Goal: Task Accomplishment & Management: Use online tool/utility

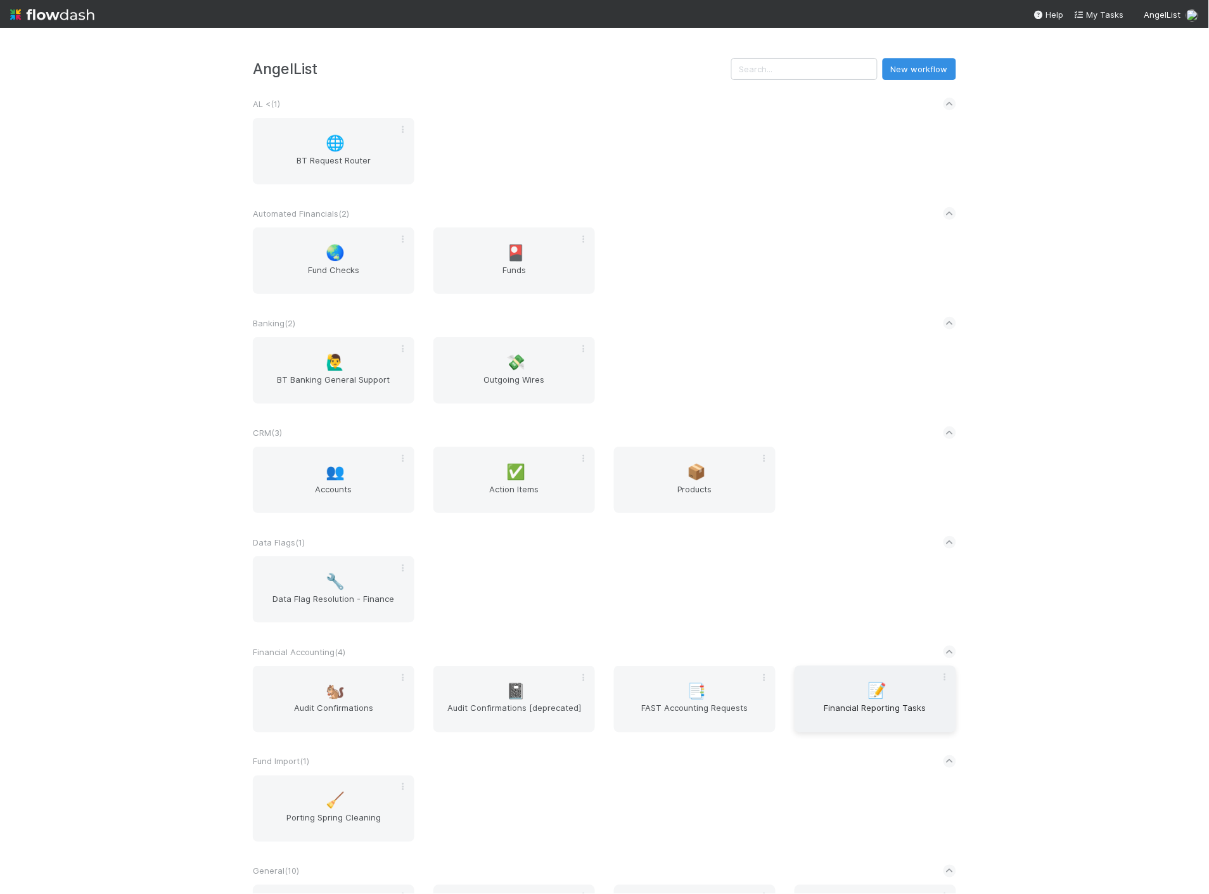
click at [831, 716] on span "Financial Reporting Tasks" at bounding box center [875, 714] width 151 height 25
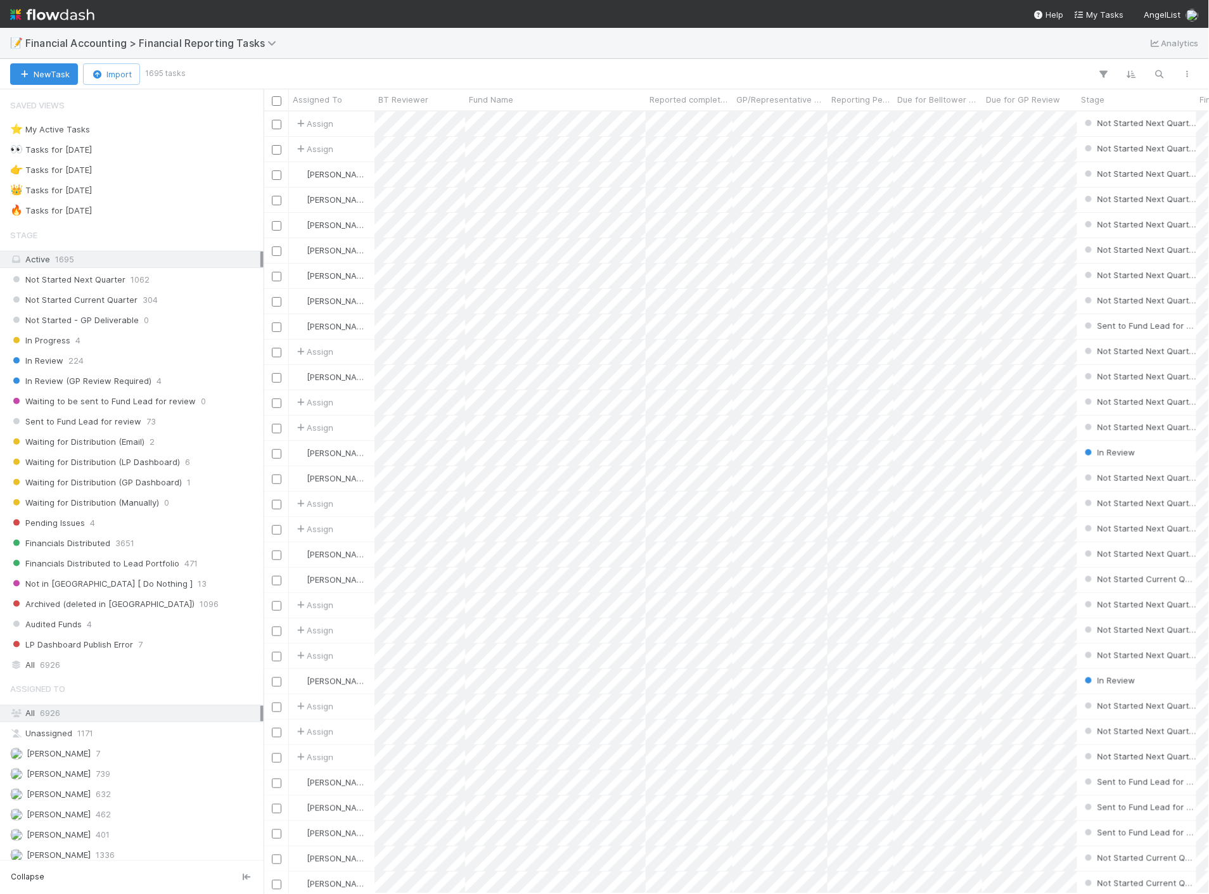
scroll to position [772, 935]
click at [109, 357] on div "In Review 224" at bounding box center [135, 361] width 250 height 16
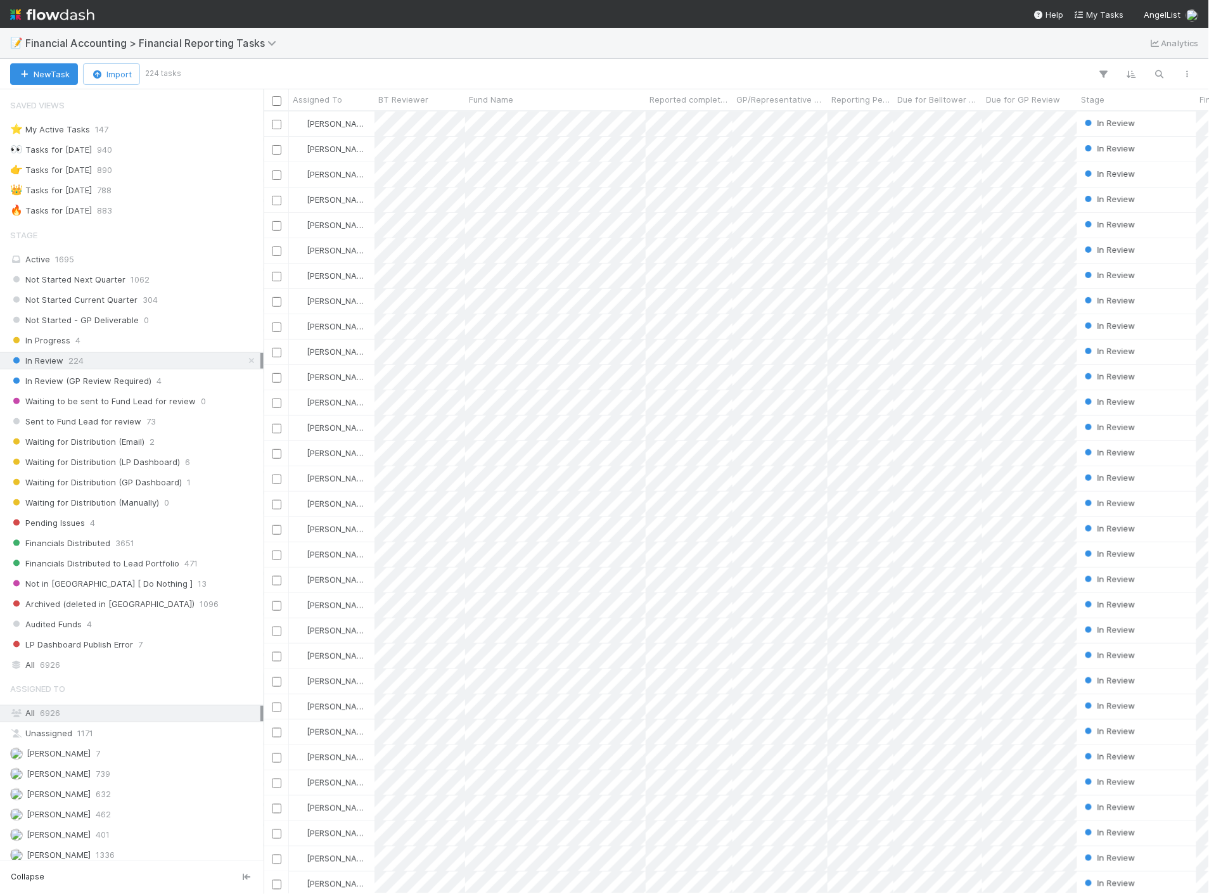
scroll to position [772, 935]
click at [712, 101] on span "Reported completed by" at bounding box center [689, 99] width 80 height 13
click at [712, 125] on div "Sort A → Z" at bounding box center [722, 123] width 144 height 19
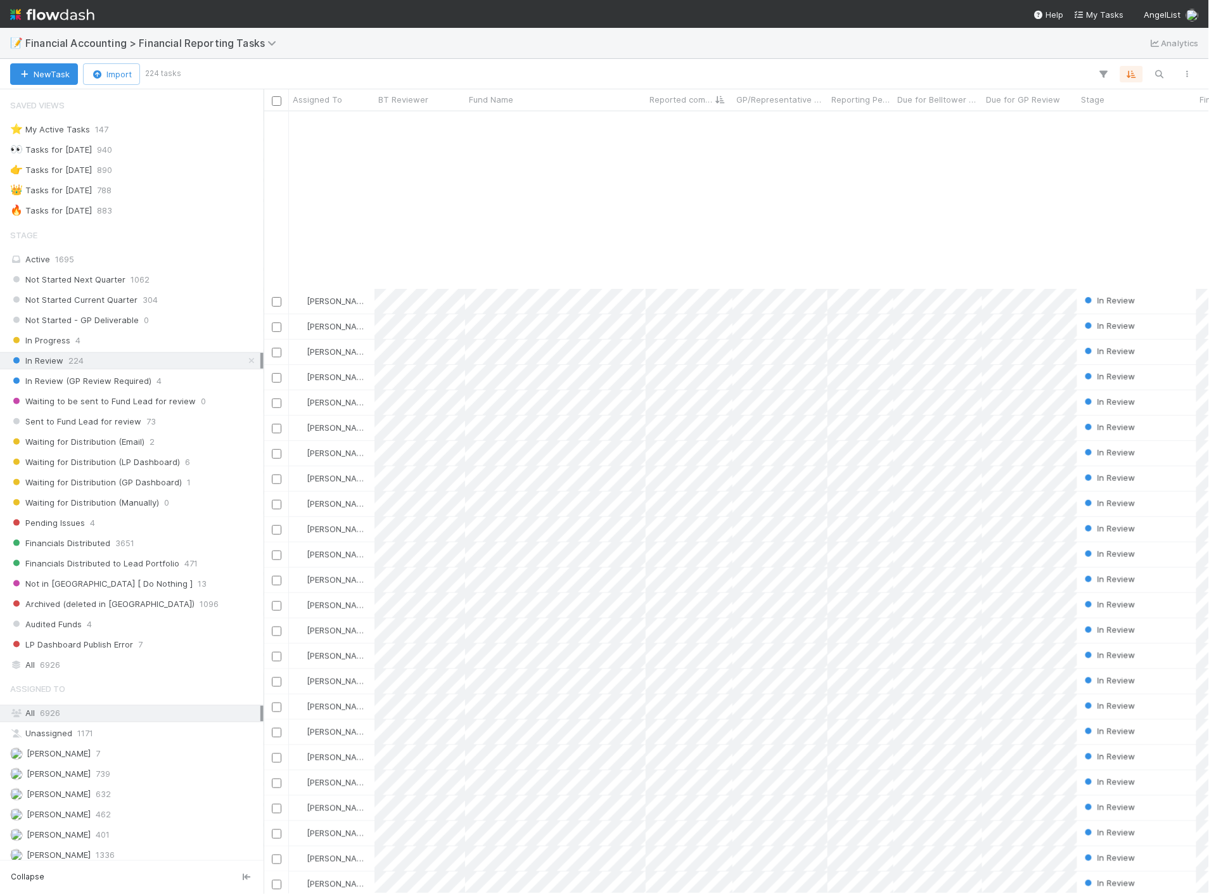
scroll to position [281, 0]
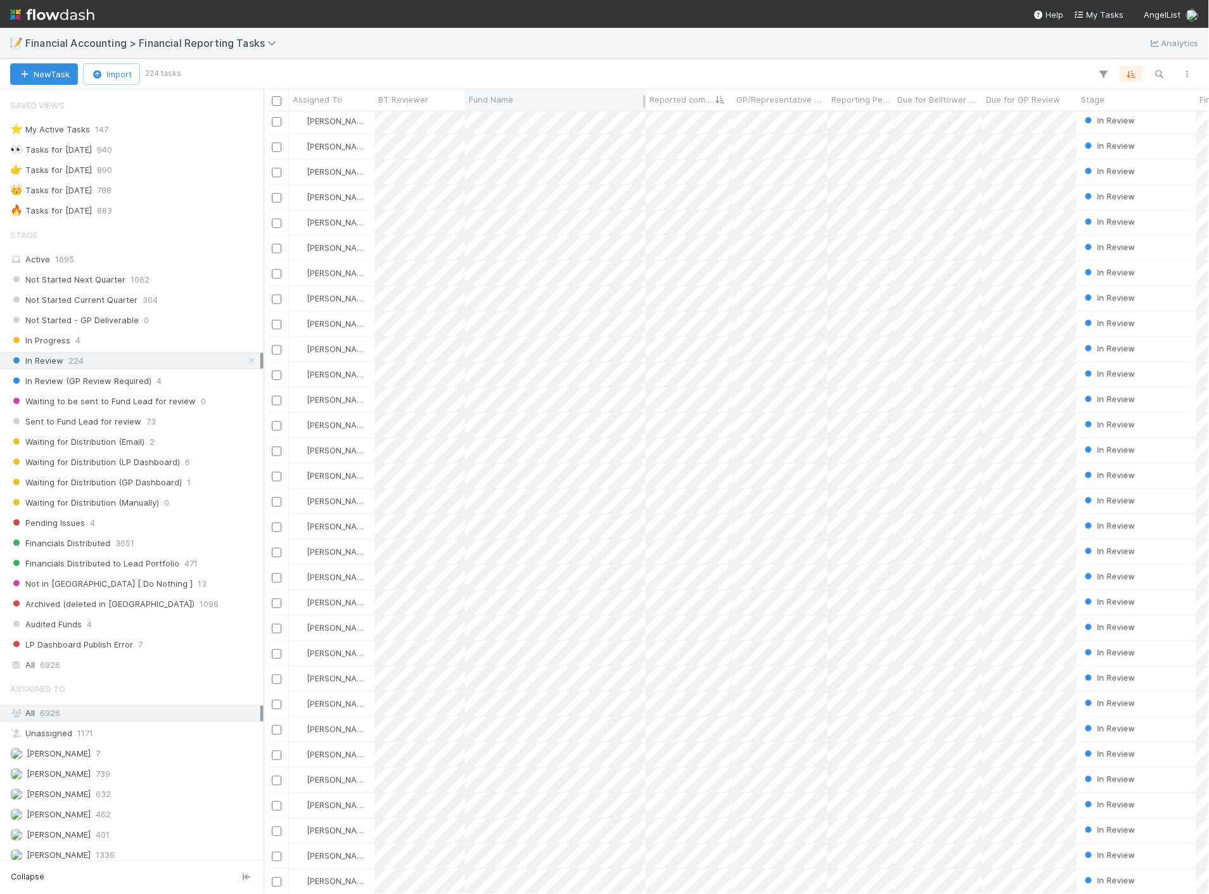
click at [583, 102] on div "Fund Name" at bounding box center [556, 99] width 174 height 13
click at [575, 118] on div "Sort A → Z" at bounding box center [542, 123] width 144 height 19
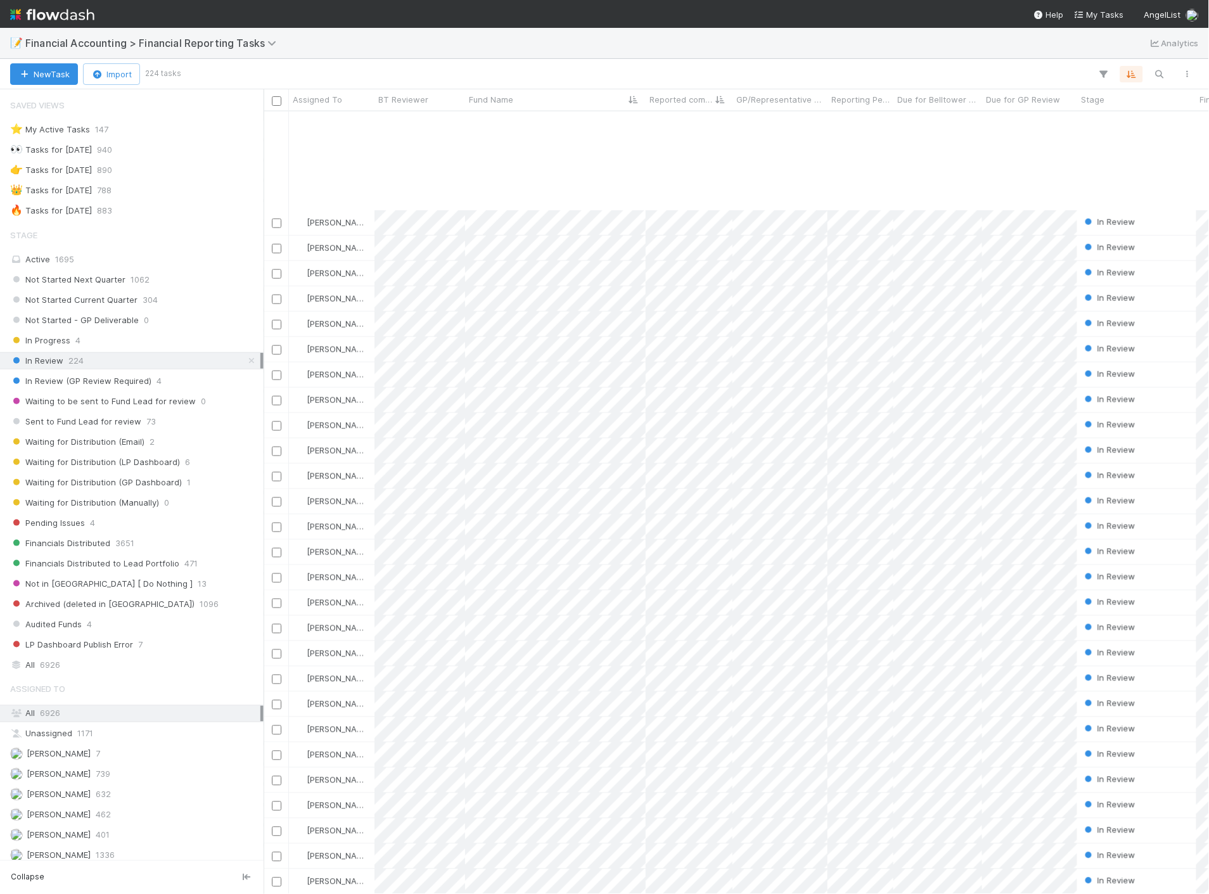
scroll to position [422, 0]
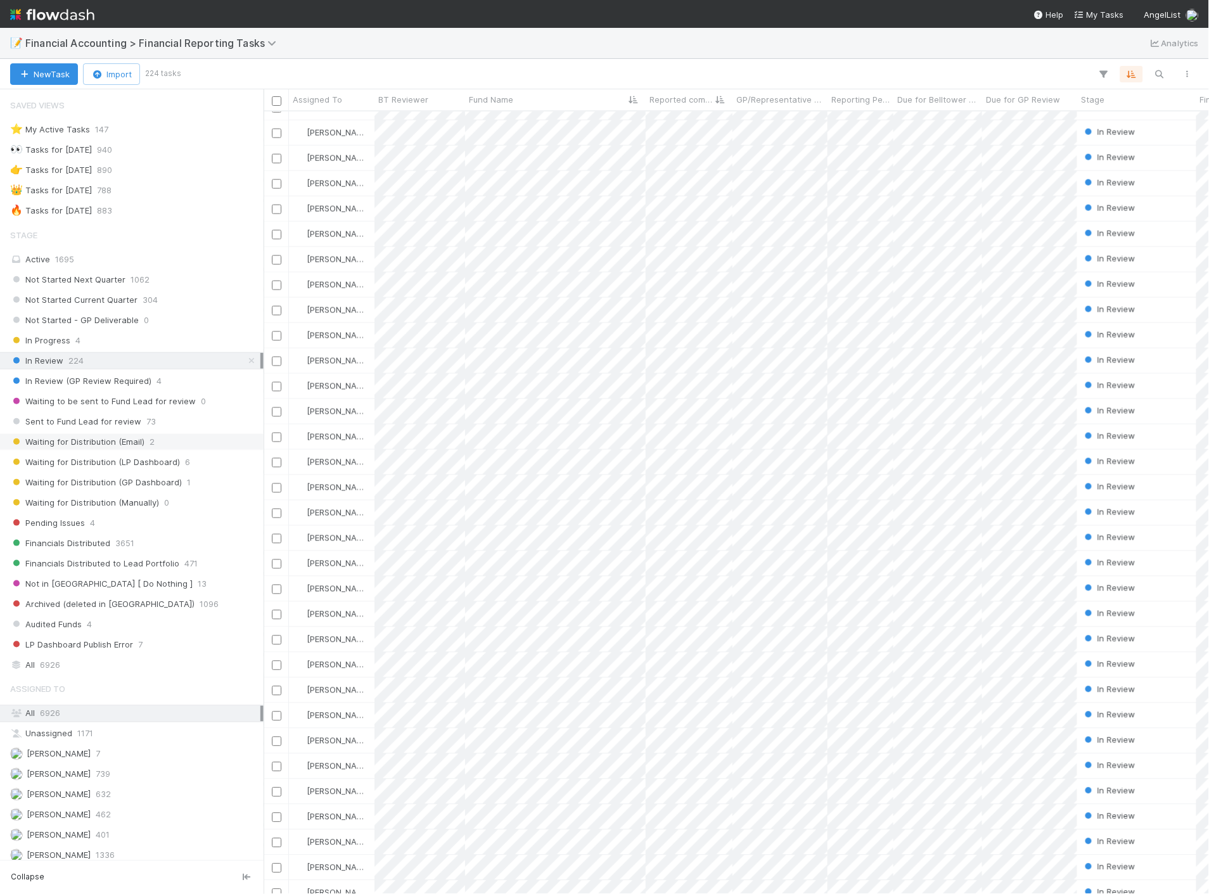
click at [179, 441] on div "Waiting for Distribution (Email) 2" at bounding box center [135, 442] width 250 height 16
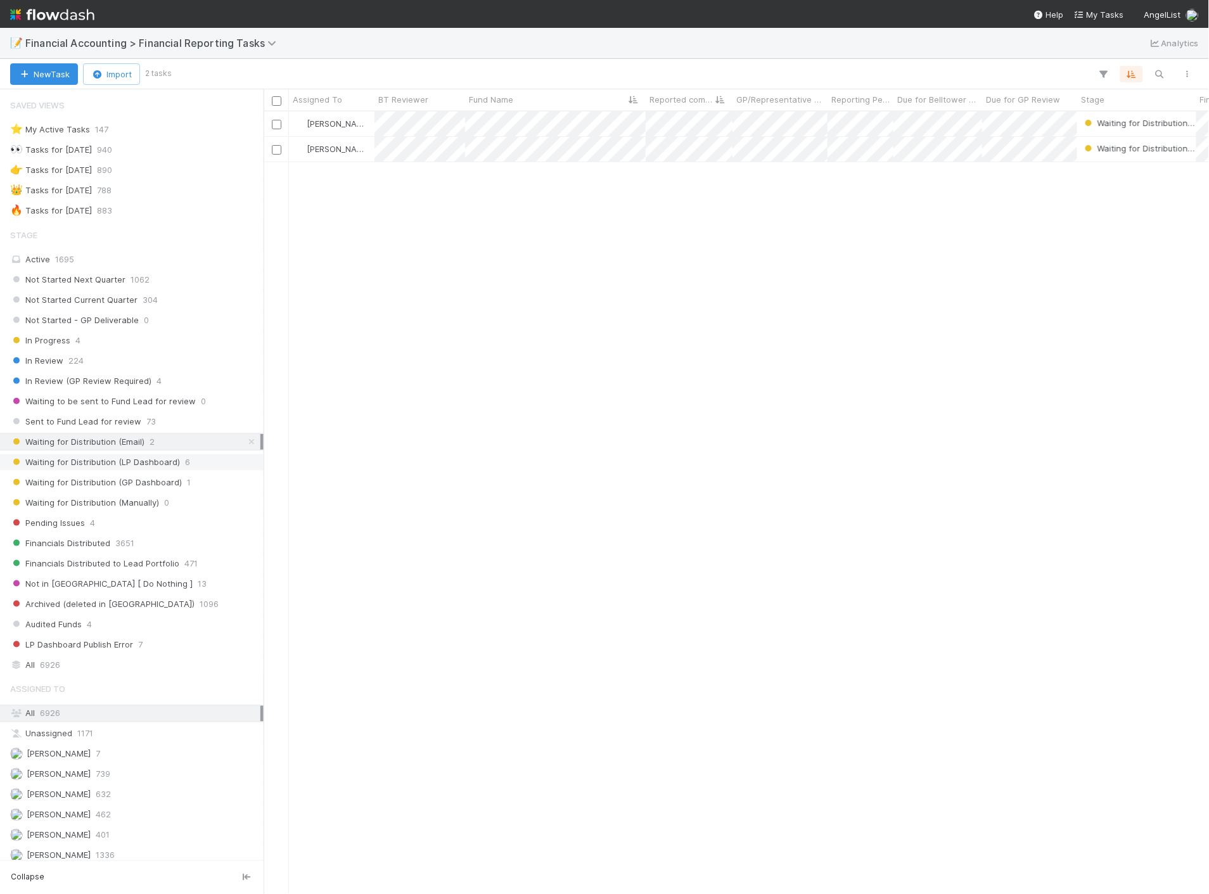
scroll to position [772, 935]
click at [177, 464] on div "Waiting for Distribution (LP Dashboard) 6" at bounding box center [135, 462] width 250 height 16
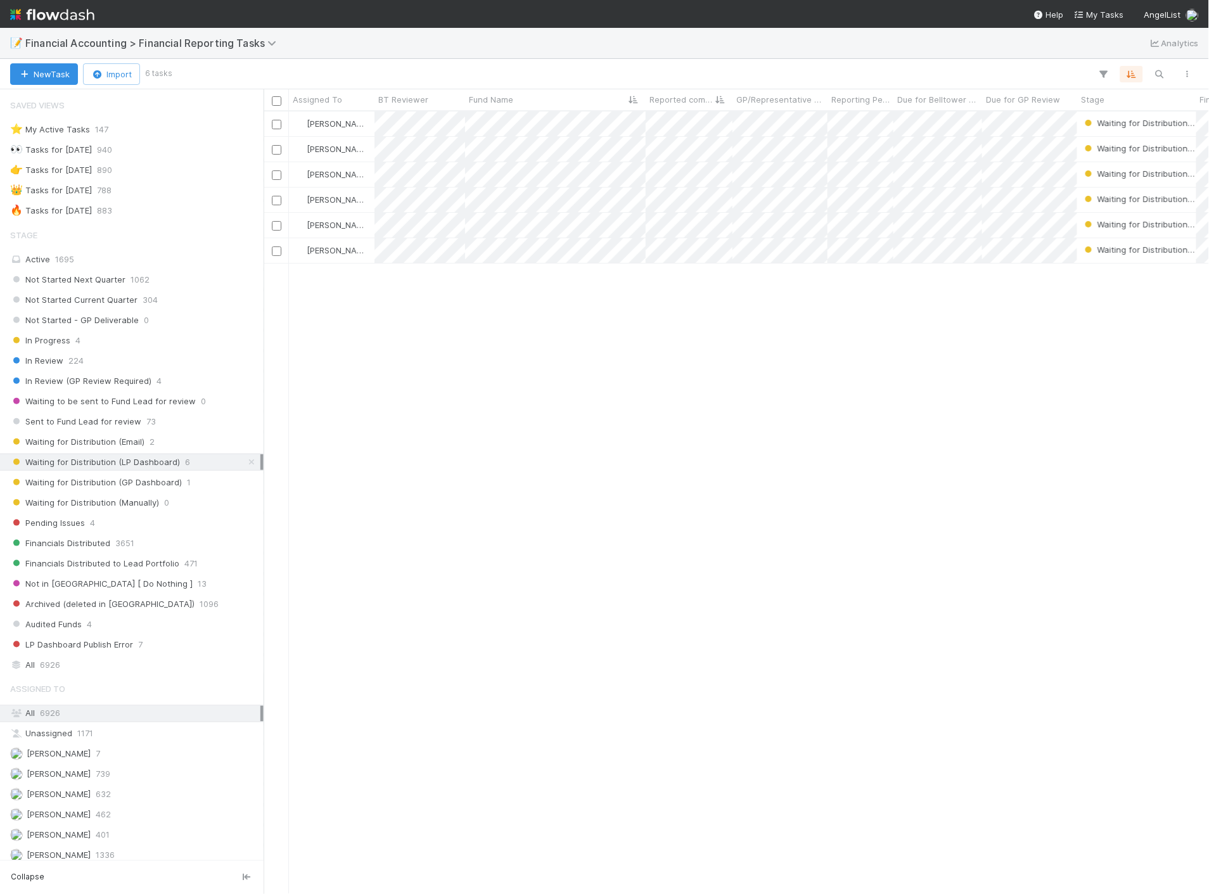
scroll to position [772, 935]
click at [177, 487] on span "Waiting for Distribution (GP Dashboard)" at bounding box center [96, 483] width 172 height 16
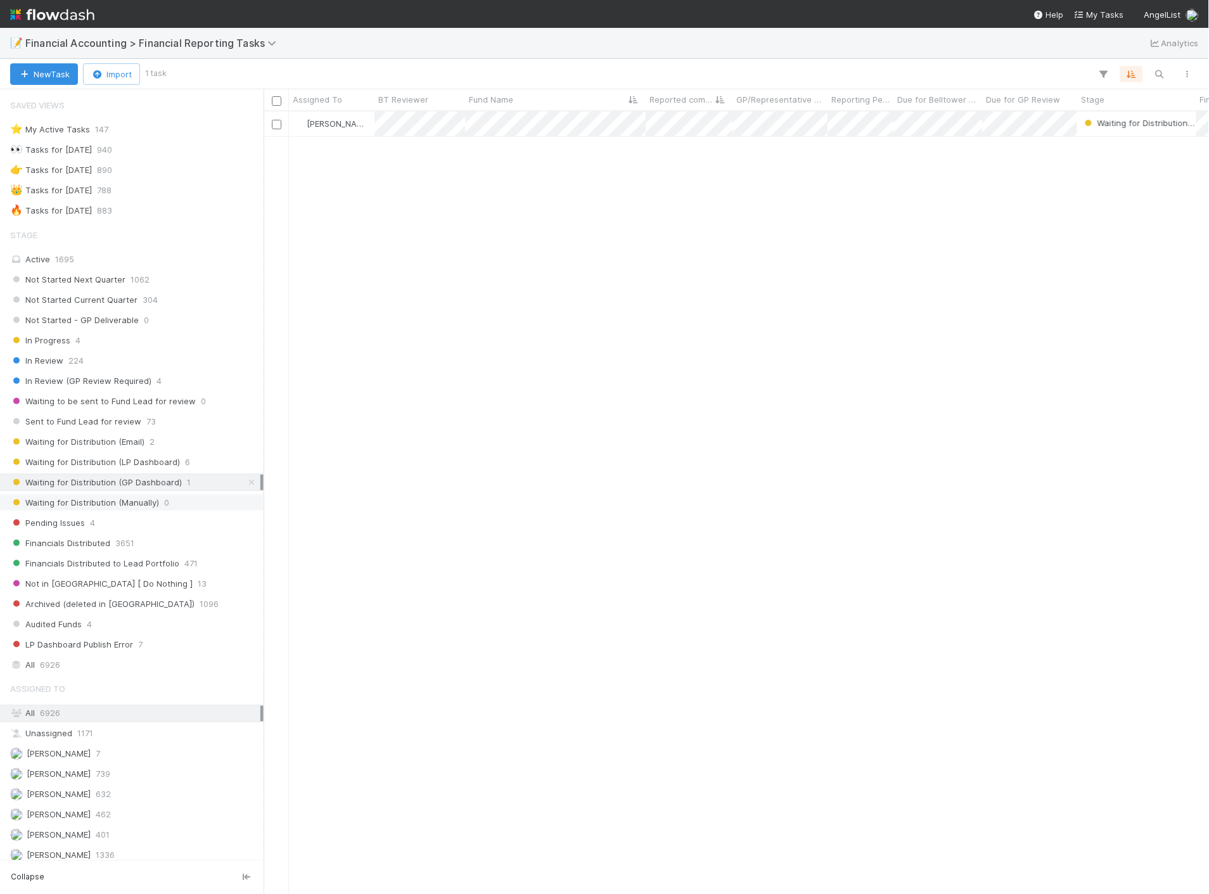
scroll to position [772, 935]
click at [169, 507] on div "Waiting for Distribution (Manually) 0" at bounding box center [135, 503] width 250 height 16
click at [115, 345] on div "In Progress 4" at bounding box center [135, 341] width 250 height 16
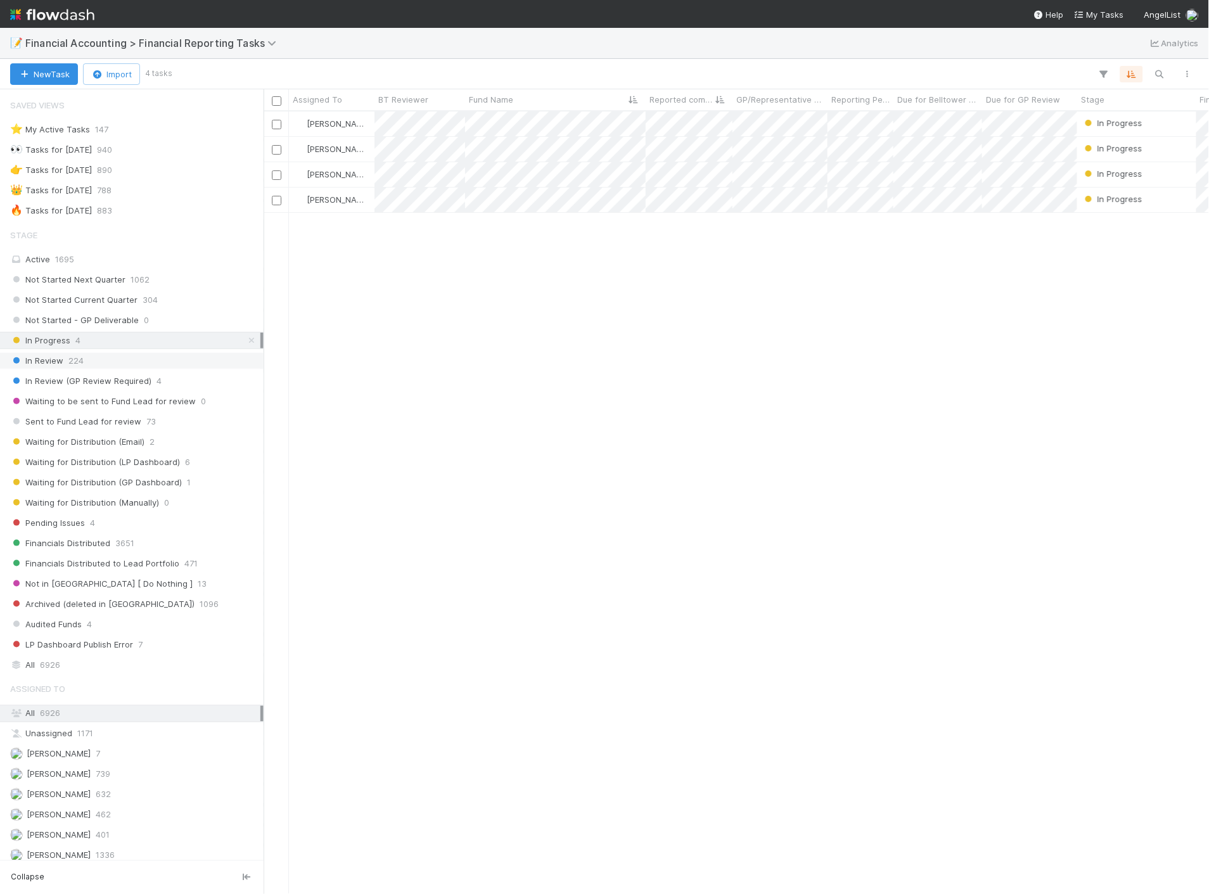
scroll to position [772, 935]
click at [112, 359] on div "In Review 224" at bounding box center [135, 361] width 250 height 16
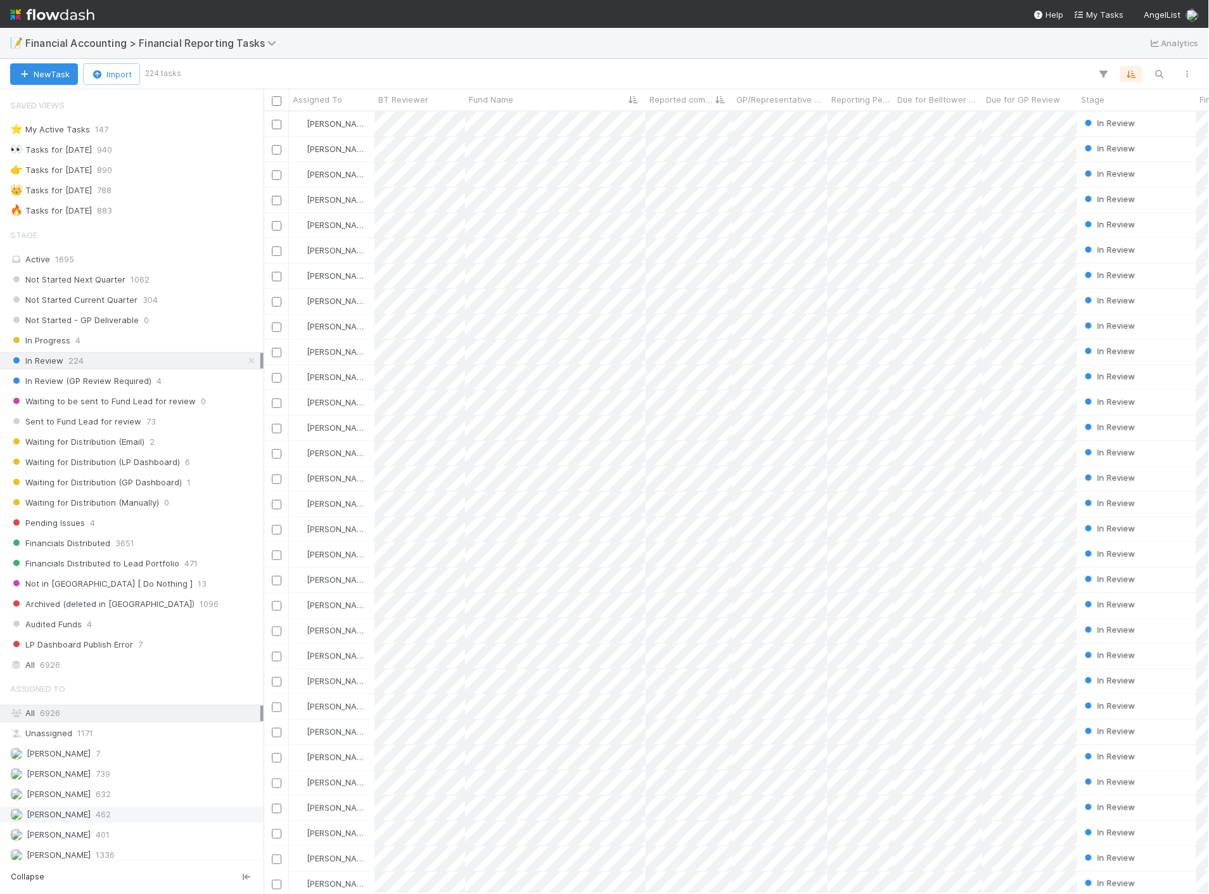
scroll to position [772, 935]
click at [101, 819] on div "[PERSON_NAME] 462" at bounding box center [135, 815] width 250 height 16
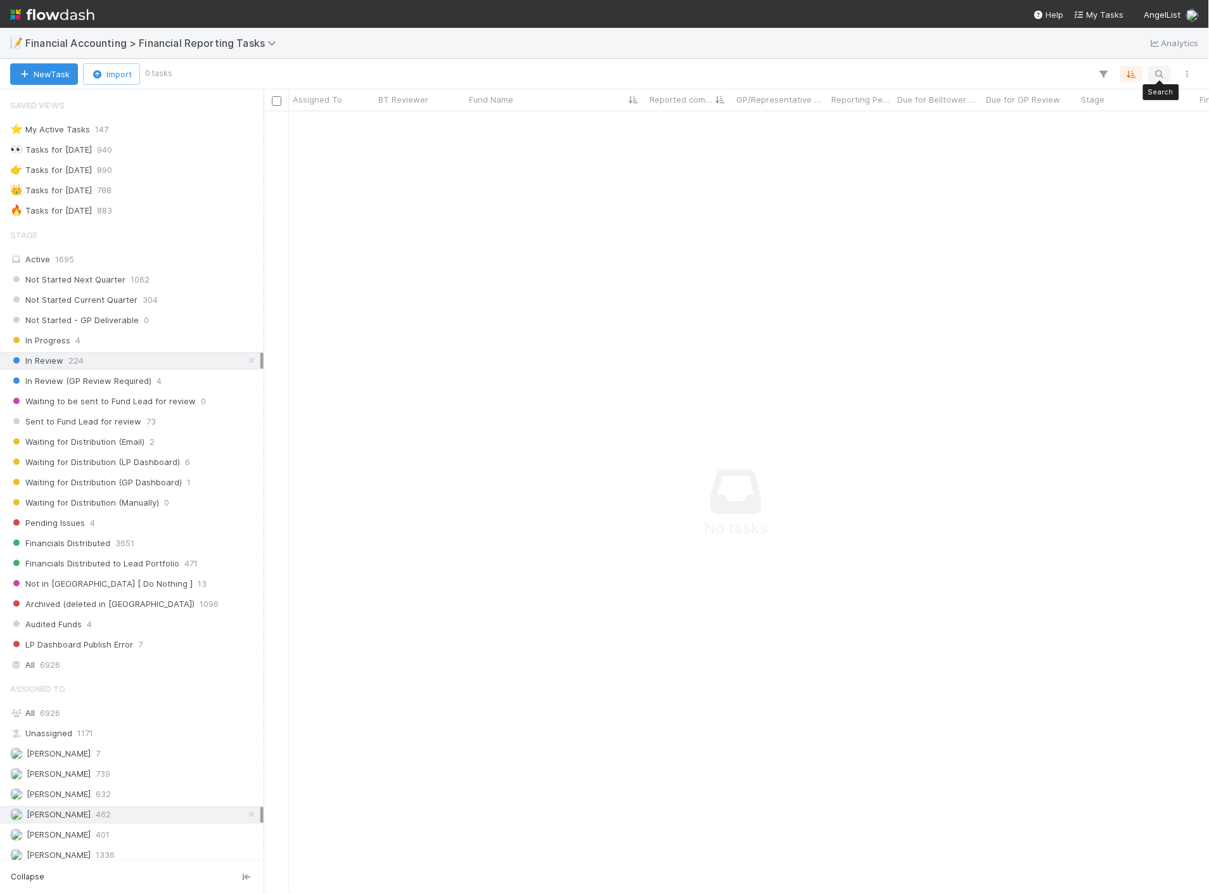
scroll to position [762, 924]
click at [81, 250] on div "Stage Active 1695 Not Started Next Quarter 1062 Not Started Current Quarter 304…" at bounding box center [132, 447] width 264 height 451
click at [80, 260] on div "Active 1695" at bounding box center [135, 260] width 250 height 16
click at [1161, 72] on icon "button" at bounding box center [1159, 73] width 13 height 11
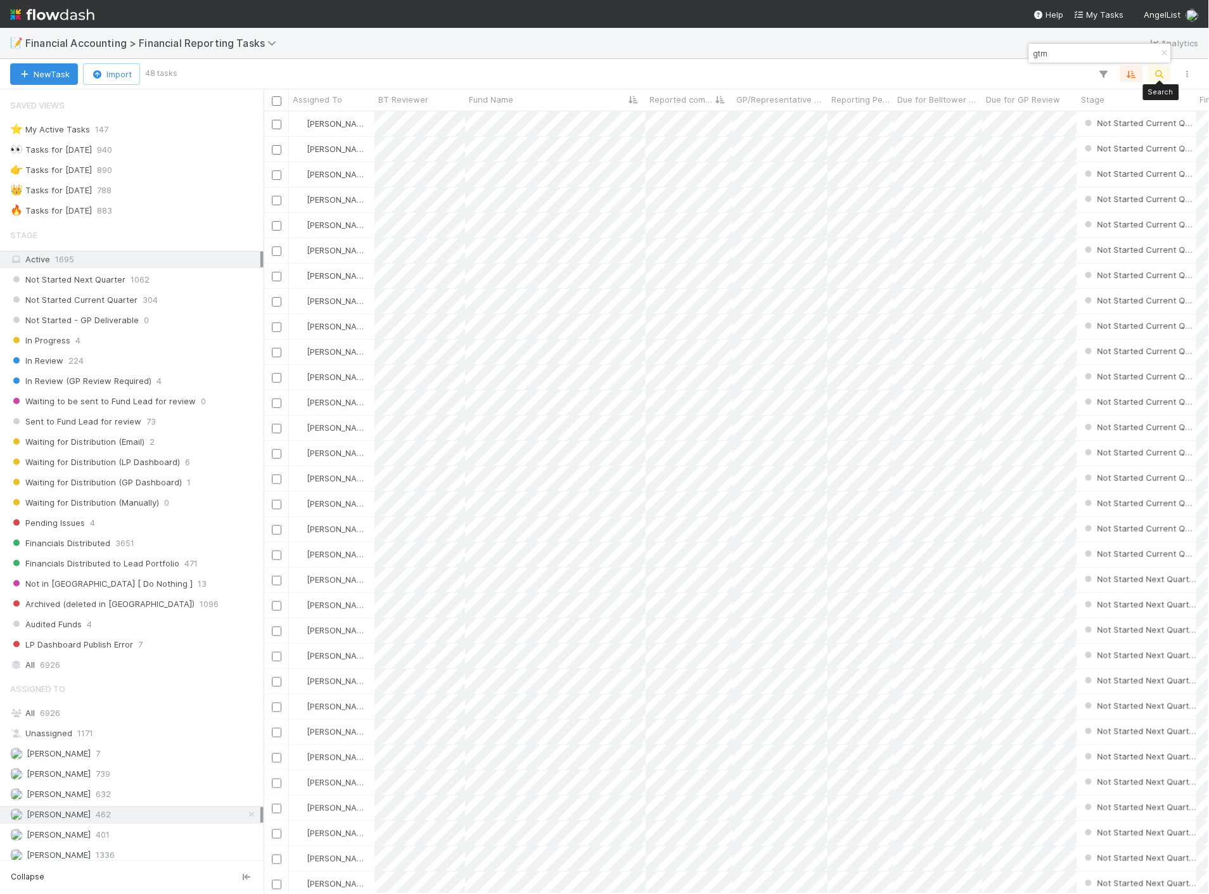
scroll to position [772, 935]
type input "gtm"
click at [279, 124] on input "checkbox" at bounding box center [277, 125] width 10 height 10
click at [276, 553] on input "checkbox" at bounding box center [277, 556] width 10 height 10
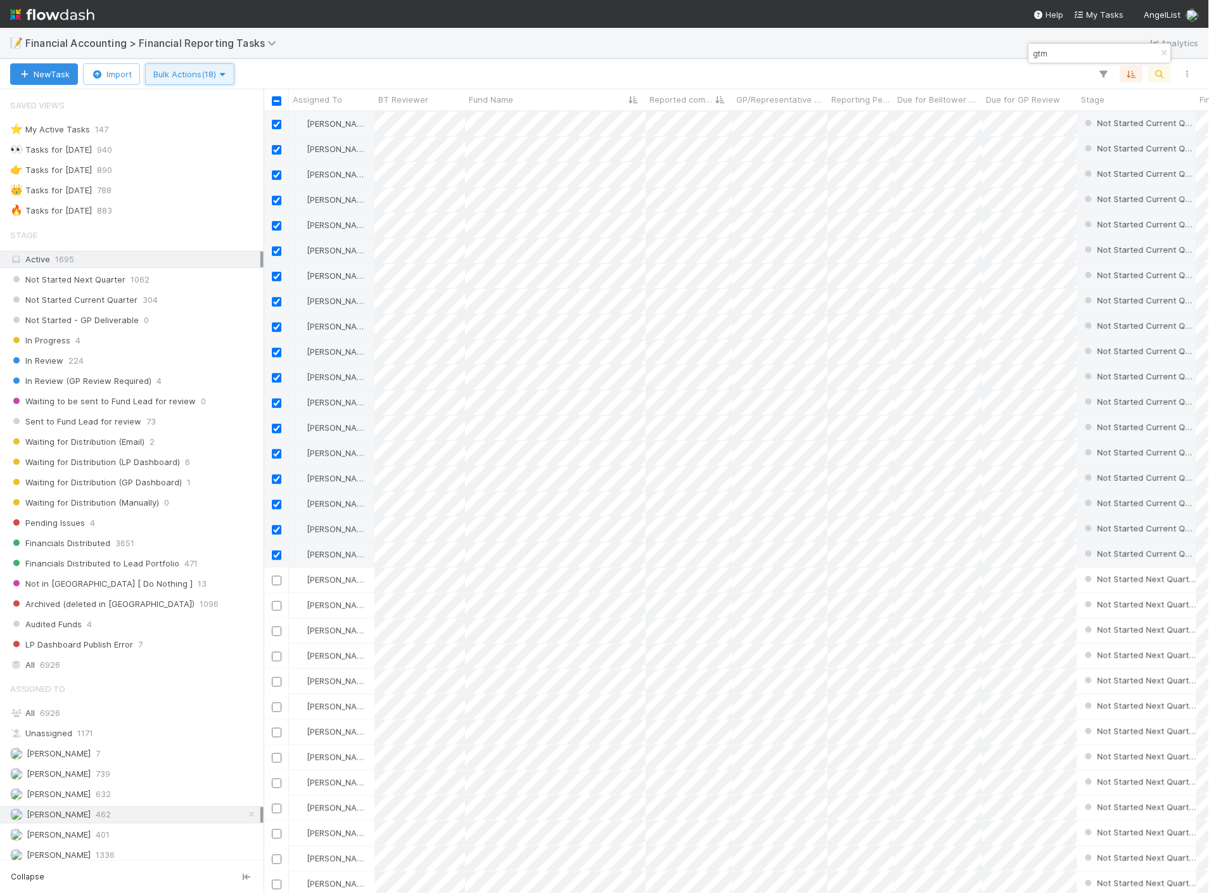
click at [207, 80] on button "Bulk Actions (18)" at bounding box center [189, 74] width 89 height 22
click at [295, 68] on div "Assign to Update data Start" at bounding box center [604, 447] width 1209 height 894
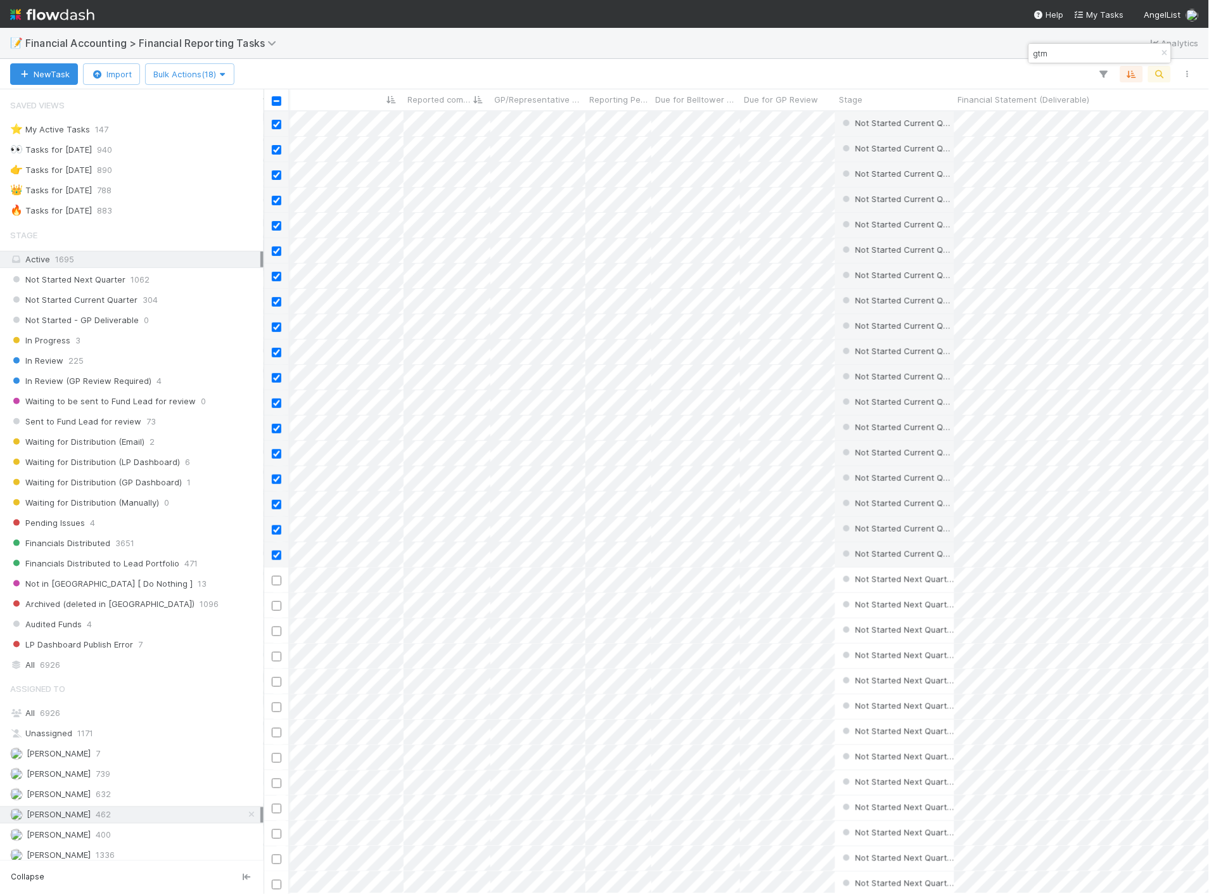
scroll to position [0, 0]
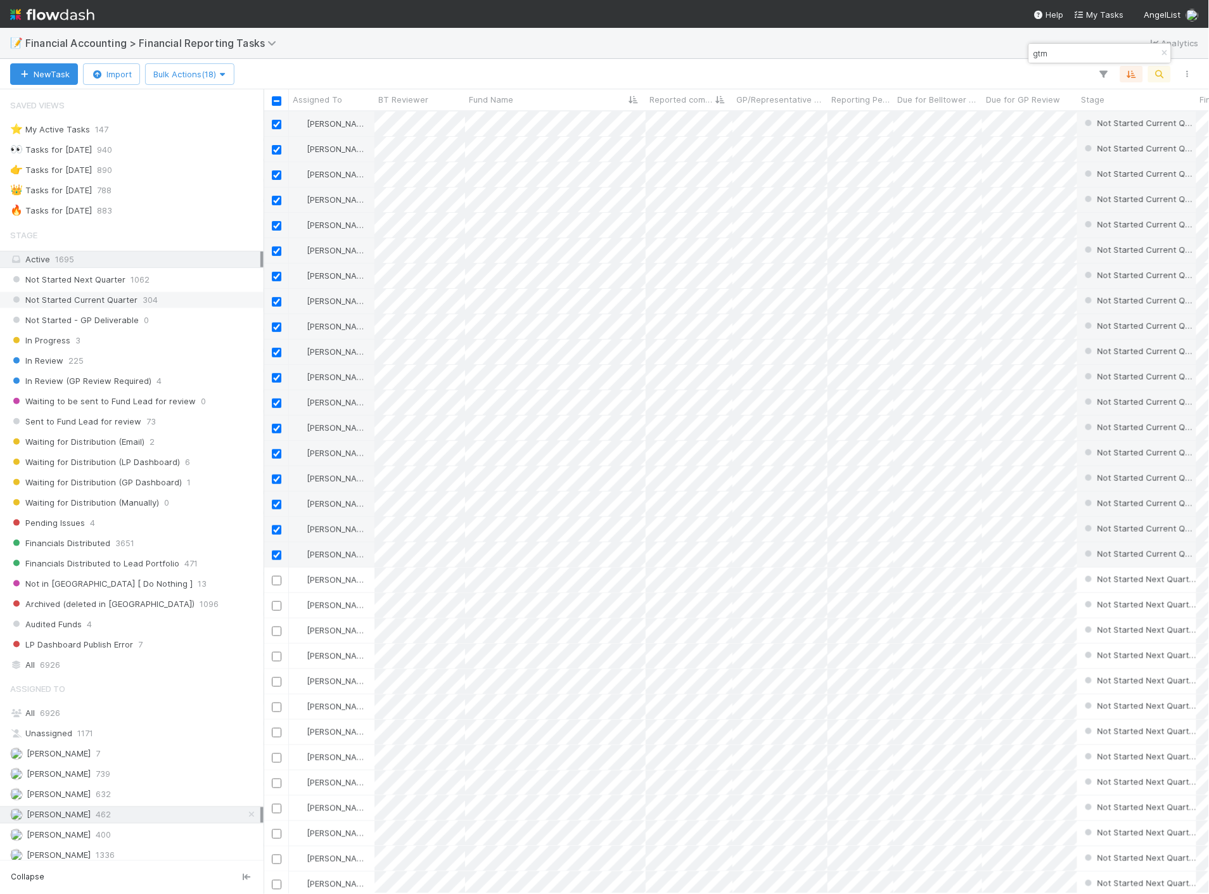
click at [114, 297] on span "Not Started Current Quarter" at bounding box center [73, 300] width 127 height 16
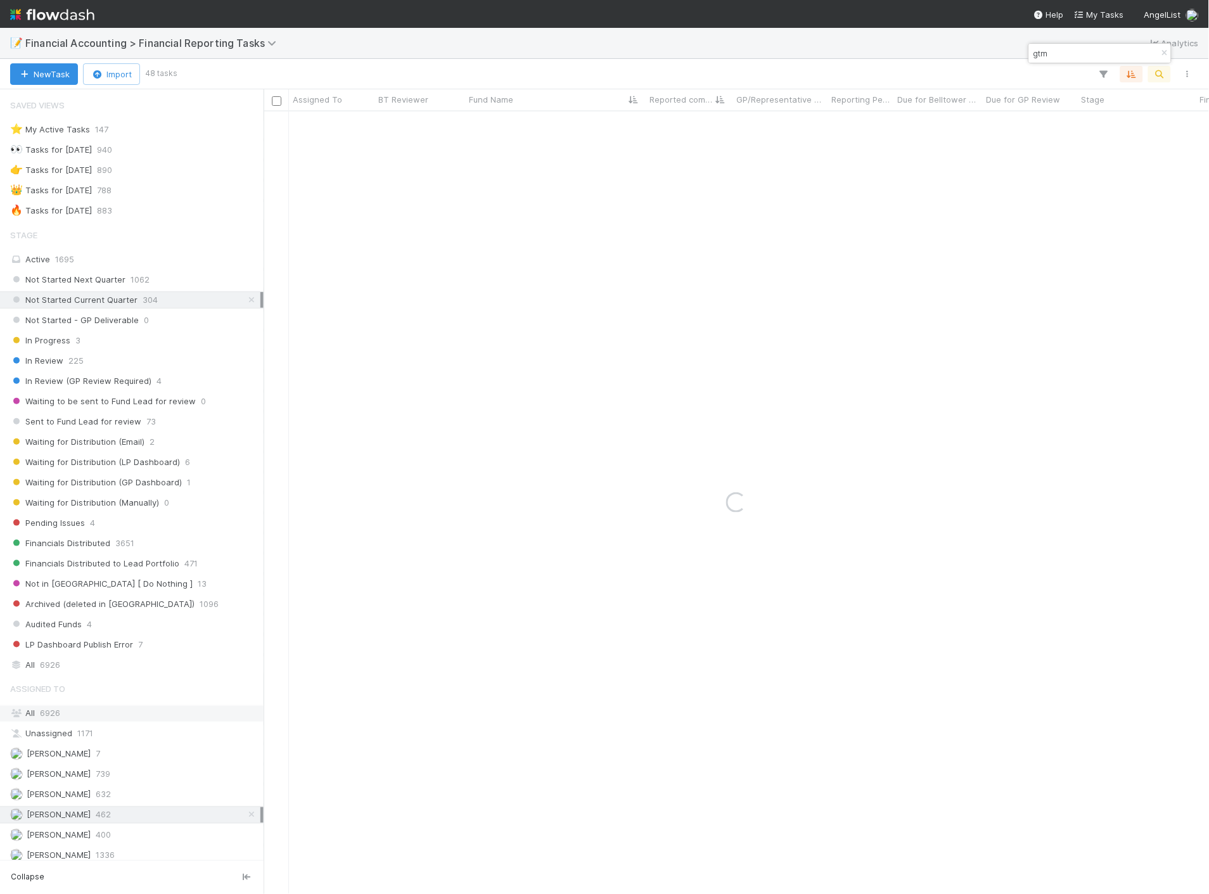
click at [36, 720] on div "All 6926" at bounding box center [135, 714] width 250 height 16
click at [1163, 52] on icon "button" at bounding box center [1164, 53] width 13 height 8
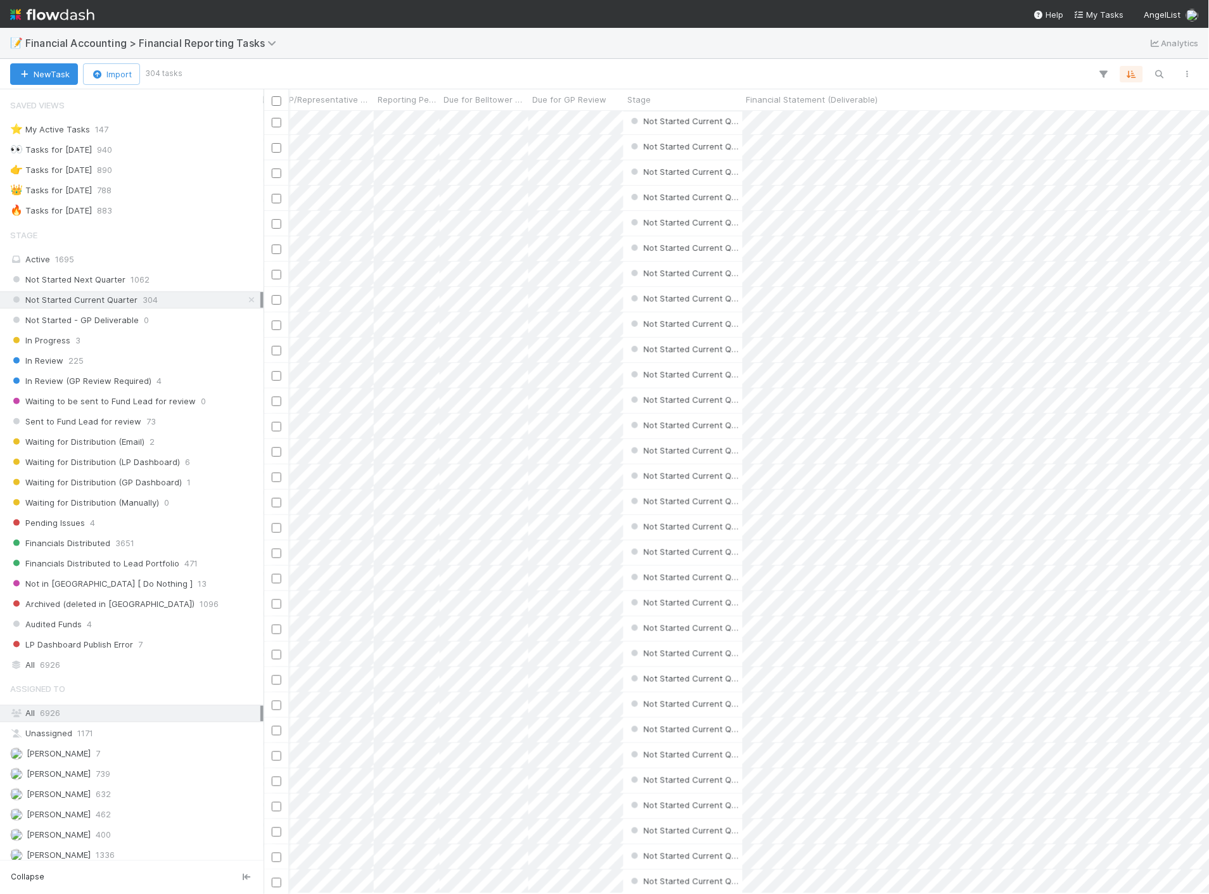
scroll to position [78, 989]
click at [767, 93] on span "Quarterly Term" at bounding box center [761, 99] width 60 height 13
click at [770, 119] on div "Sort Lower → Higher" at bounding box center [804, 123] width 144 height 19
click at [768, 97] on span "Quarterly Term" at bounding box center [755, 99] width 49 height 13
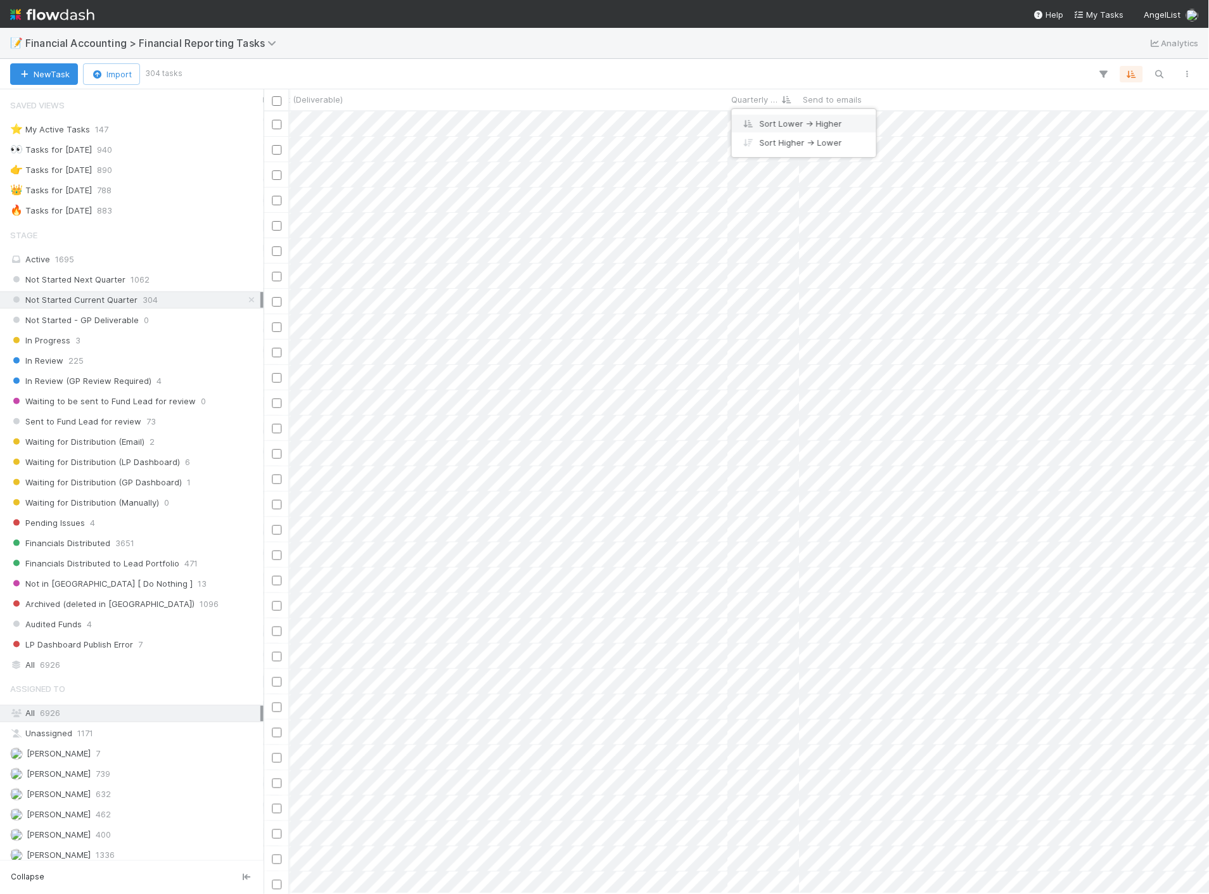
click at [771, 119] on div "Sort Lower → Higher" at bounding box center [804, 123] width 144 height 19
click at [96, 823] on span "462" at bounding box center [103, 815] width 15 height 16
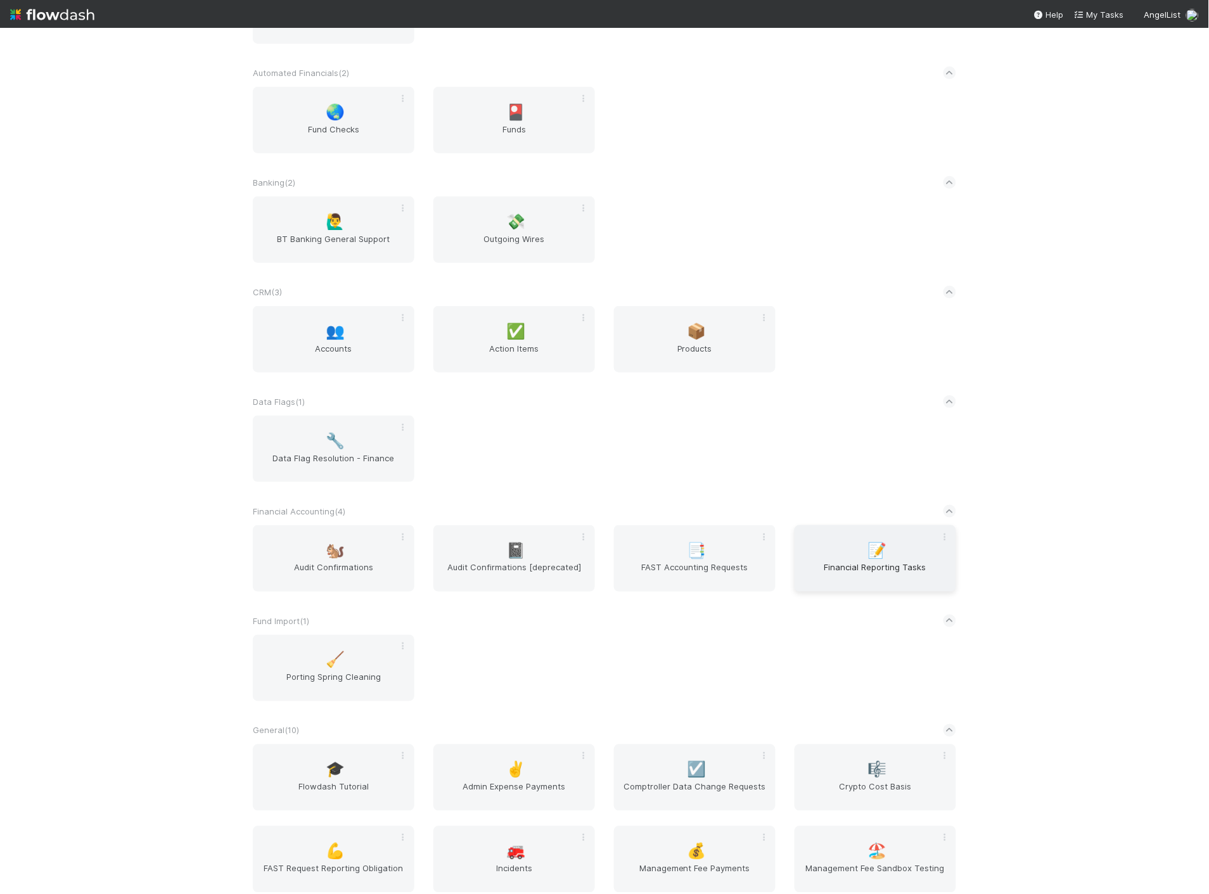
click at [897, 577] on span "Financial Reporting Tasks" at bounding box center [875, 573] width 151 height 25
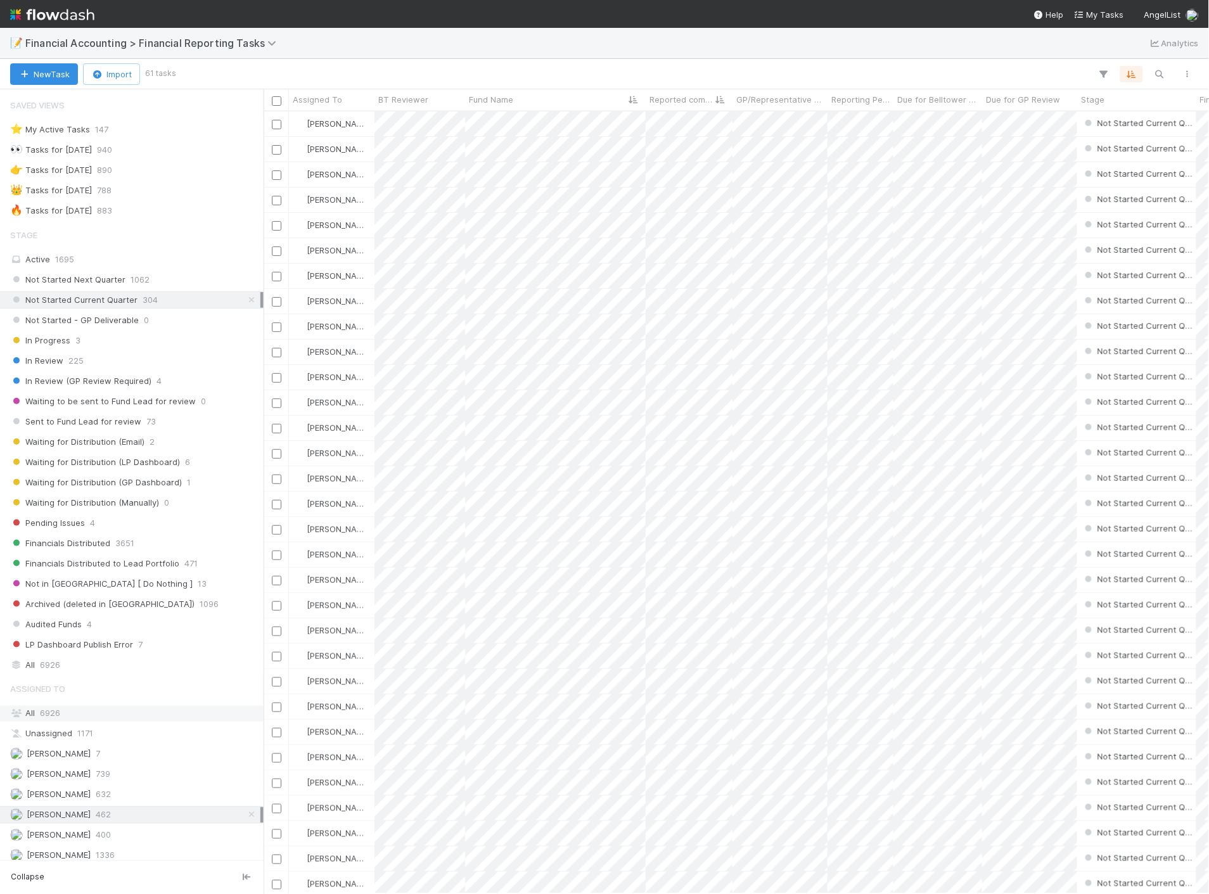
click at [72, 719] on div "All 6926" at bounding box center [135, 714] width 250 height 16
type input "45"
click at [1167, 49] on icon "button" at bounding box center [1164, 53] width 13 height 8
click at [691, 102] on span "Reported completed by" at bounding box center [681, 99] width 65 height 13
click at [1105, 77] on div "Sort A → Z Sort Z → A" at bounding box center [604, 447] width 1209 height 894
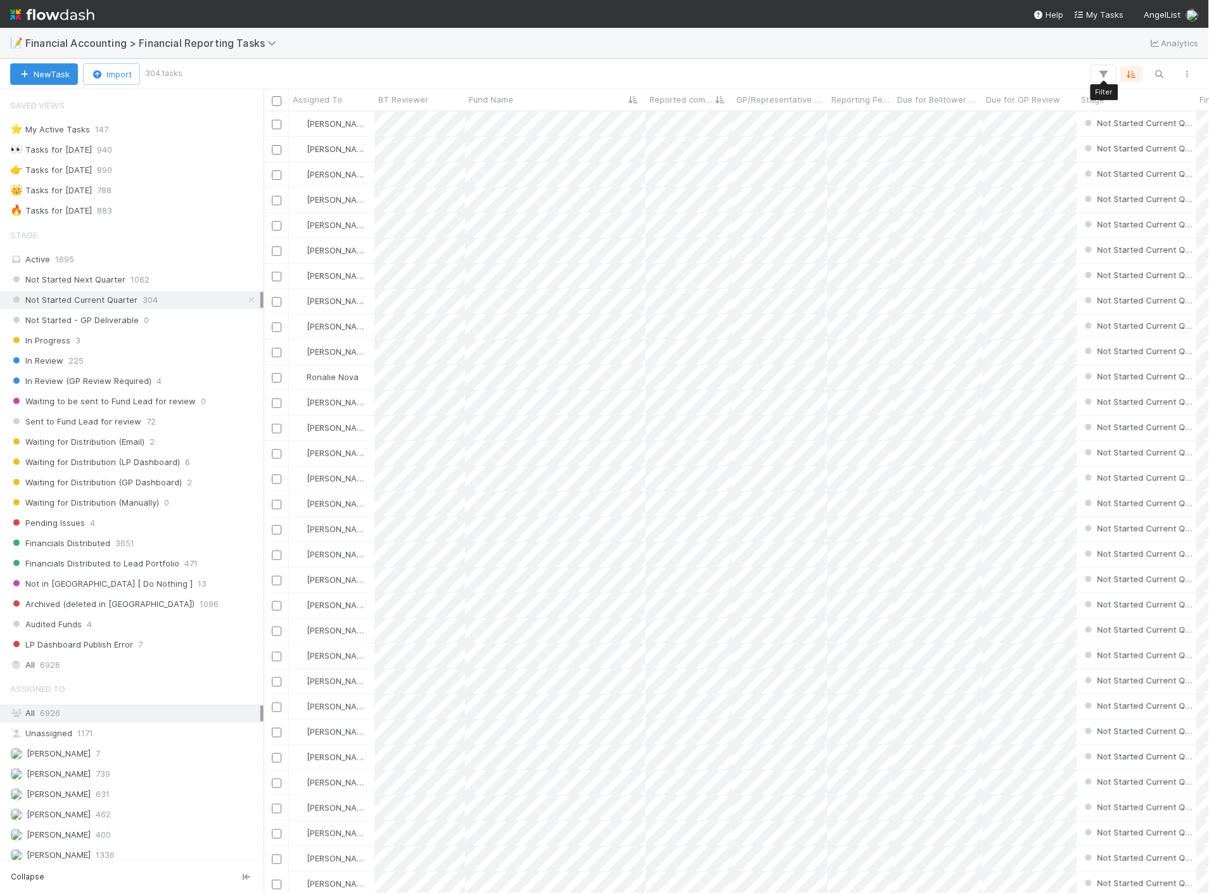
click at [1105, 77] on icon "button" at bounding box center [1103, 73] width 13 height 11
click at [1135, 75] on div "Add Filter" at bounding box center [604, 447] width 1209 height 894
click at [1135, 75] on icon "button" at bounding box center [1131, 73] width 13 height 11
click at [1128, 120] on icon at bounding box center [1124, 124] width 13 height 8
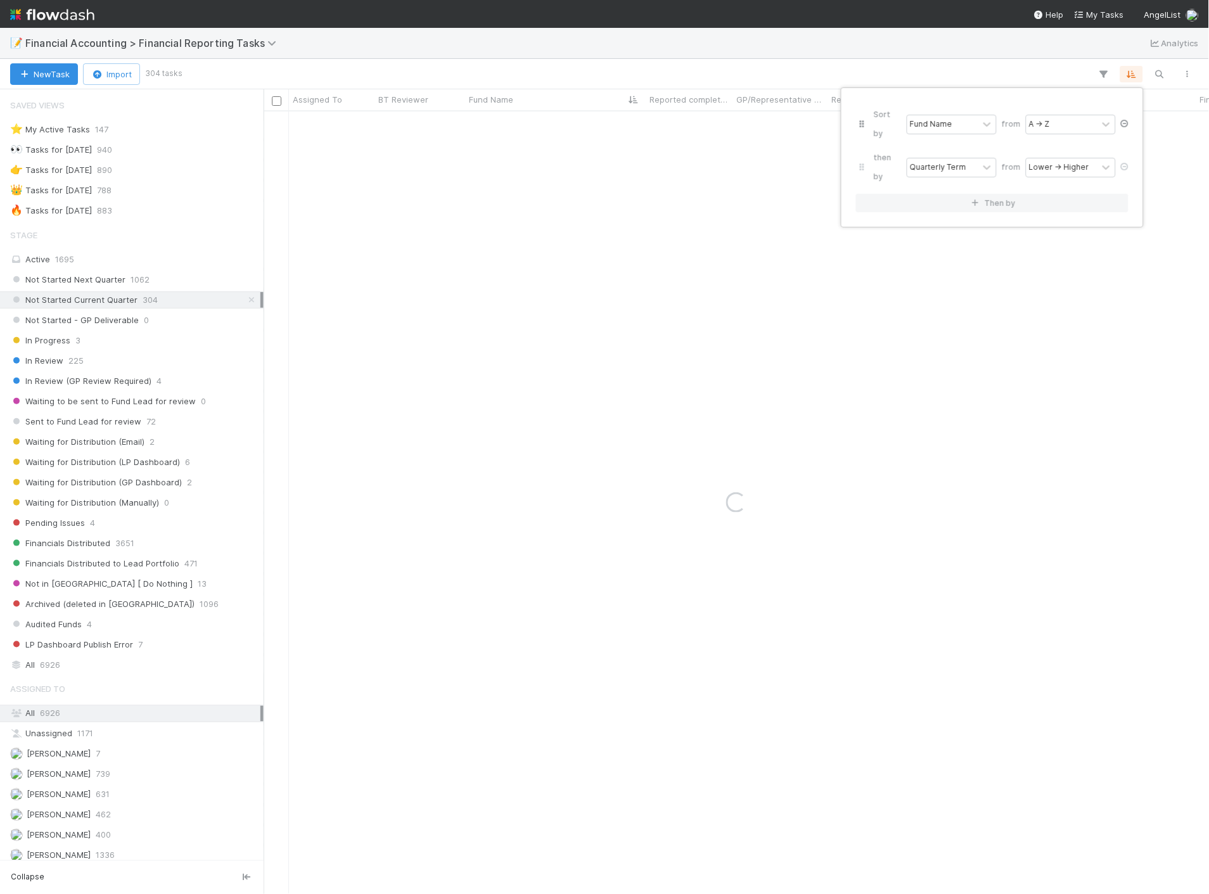
click at [1128, 120] on icon at bounding box center [1124, 124] width 13 height 8
click at [1054, 72] on div "Sort by" at bounding box center [604, 447] width 1209 height 894
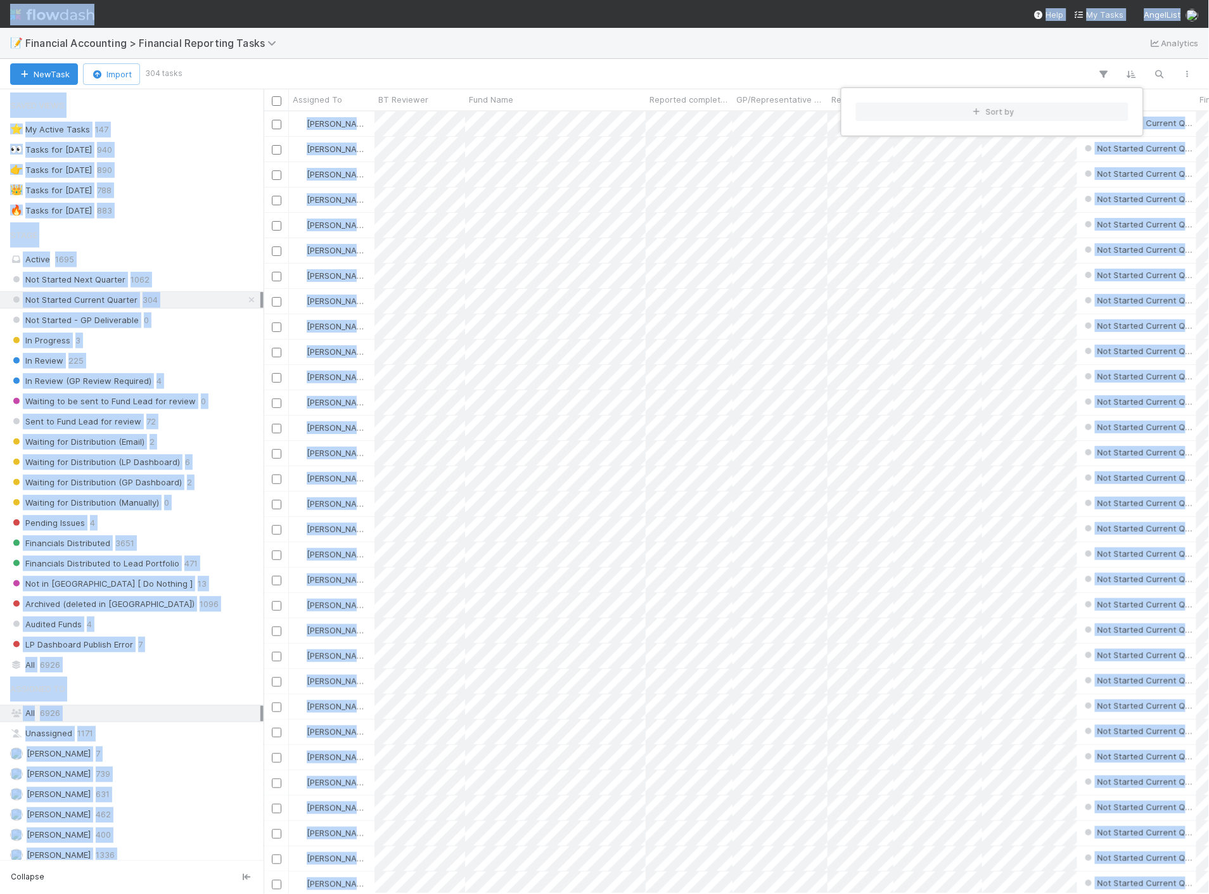
drag, startPoint x: 393, startPoint y: 893, endPoint x: 412, endPoint y: 898, distance: 19.5
click at [412, 893] on html "📝 Financial Accounting > Financial Reporting Tasks Analytics New Task Import 30…" at bounding box center [604, 447] width 1209 height 894
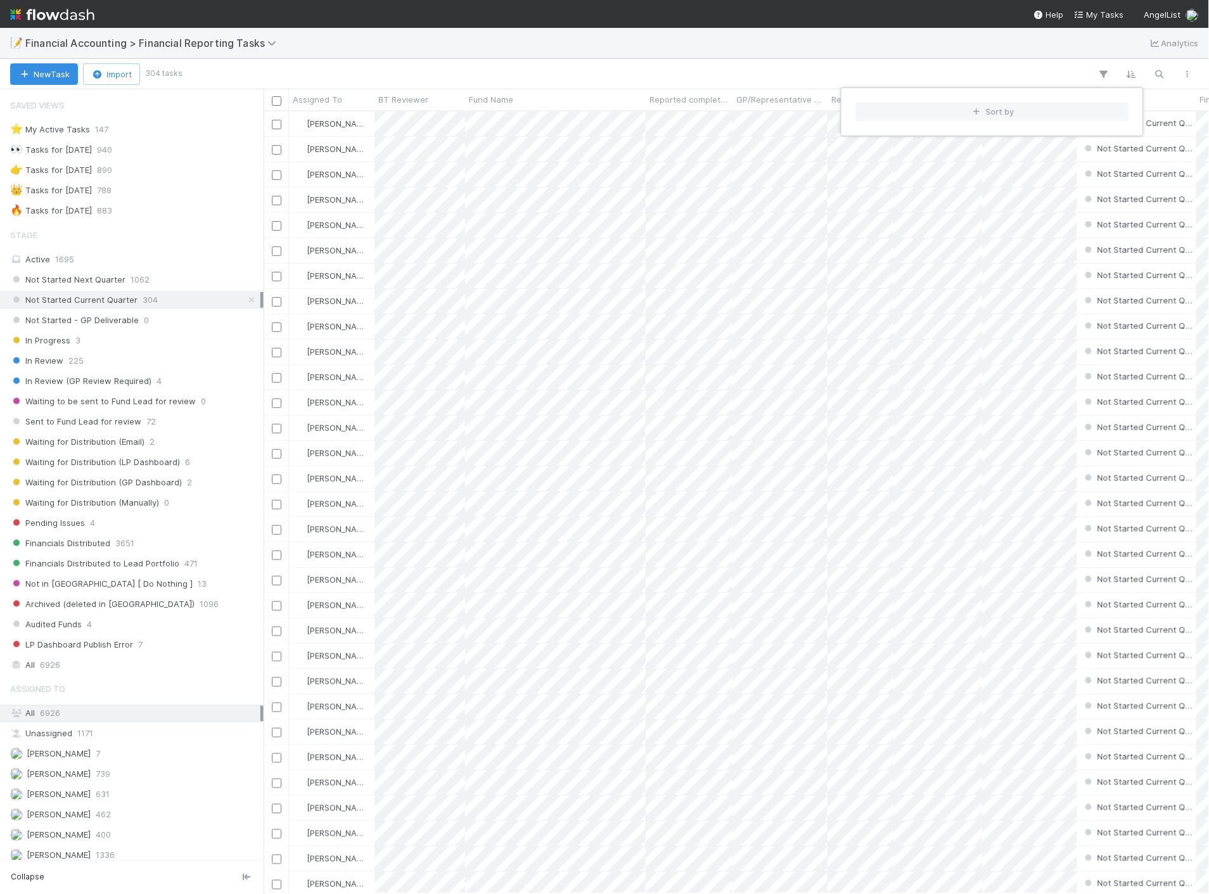
click at [720, 45] on div "Sort by" at bounding box center [604, 447] width 1209 height 894
click at [1160, 72] on icon "button" at bounding box center [1159, 73] width 13 height 11
type input "gtm"
click at [275, 100] on input "checkbox" at bounding box center [277, 101] width 10 height 10
checkbox input "true"
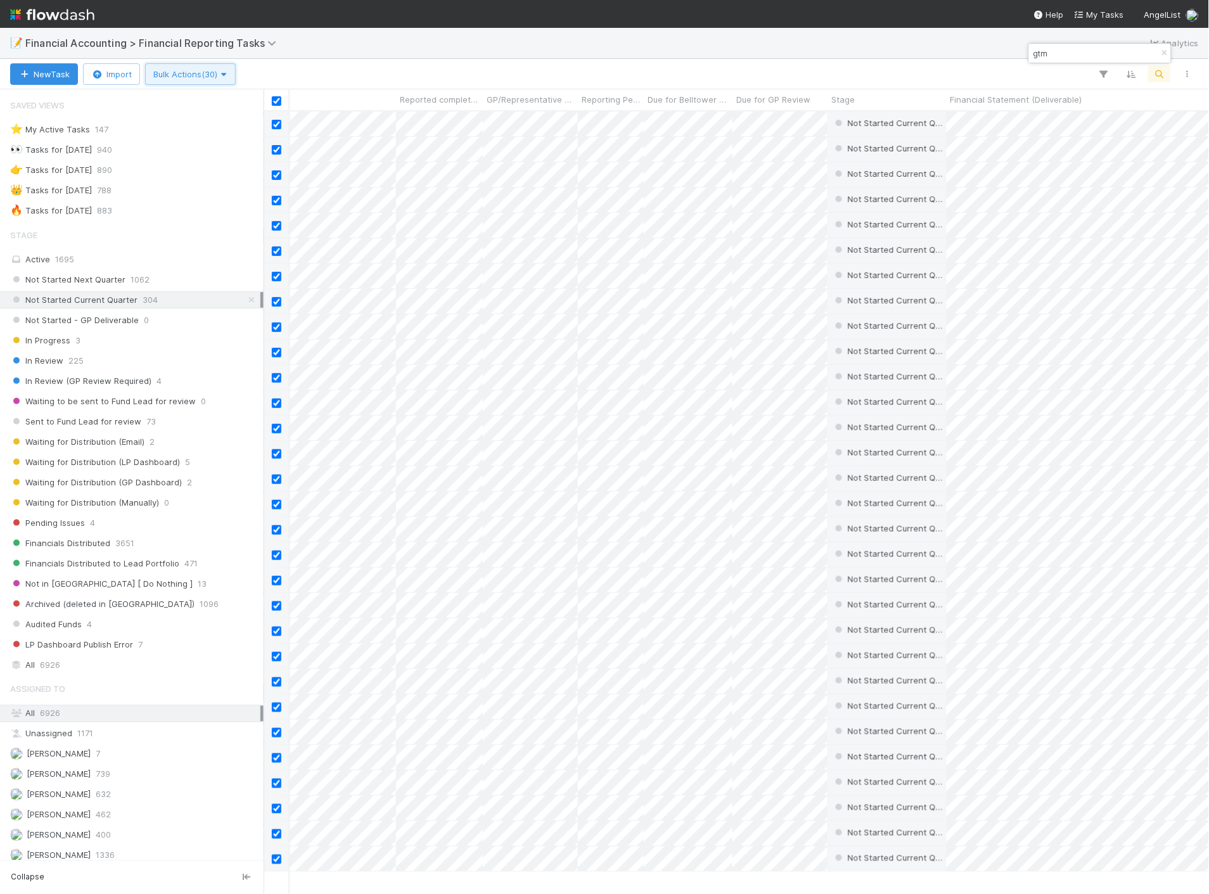
click at [228, 72] on icon "button" at bounding box center [223, 74] width 13 height 8
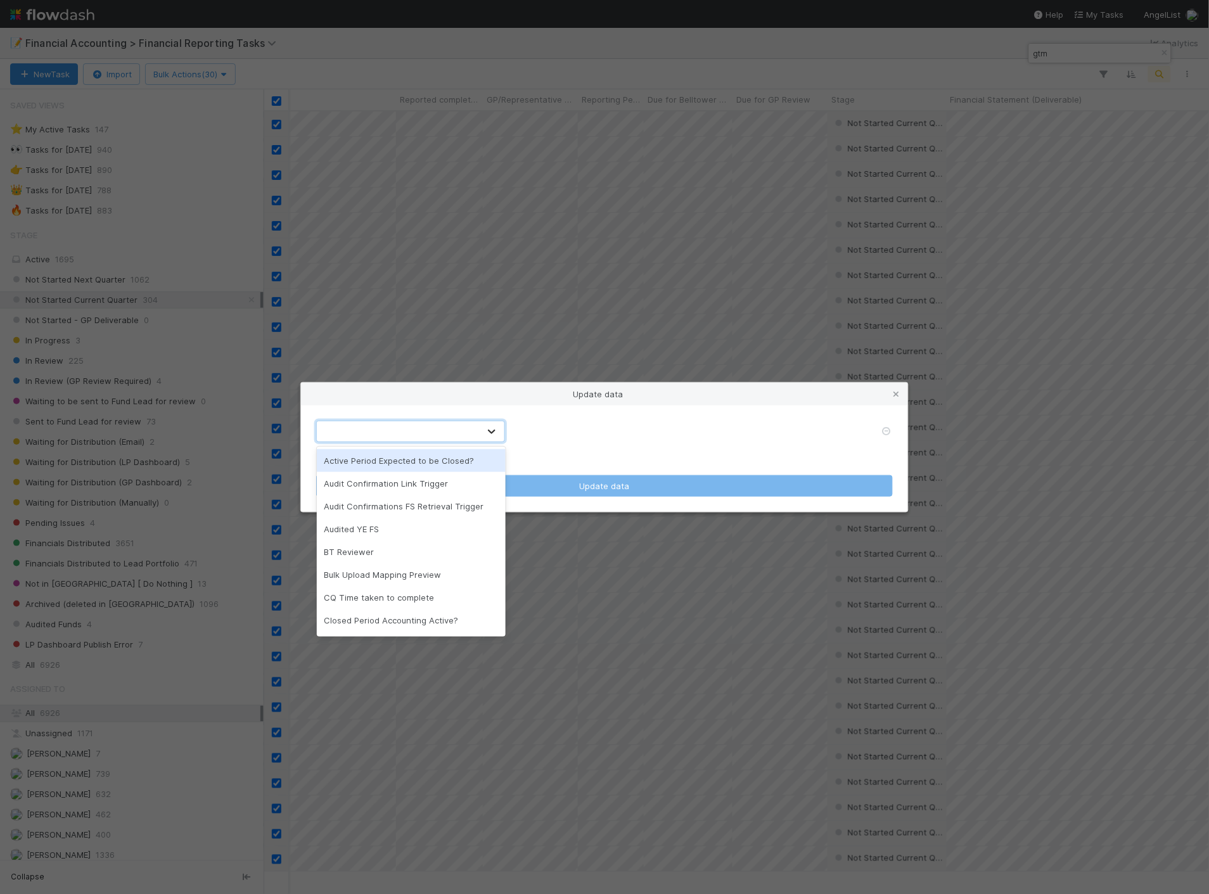
click at [485, 428] on div at bounding box center [491, 431] width 23 height 13
type input "sta"
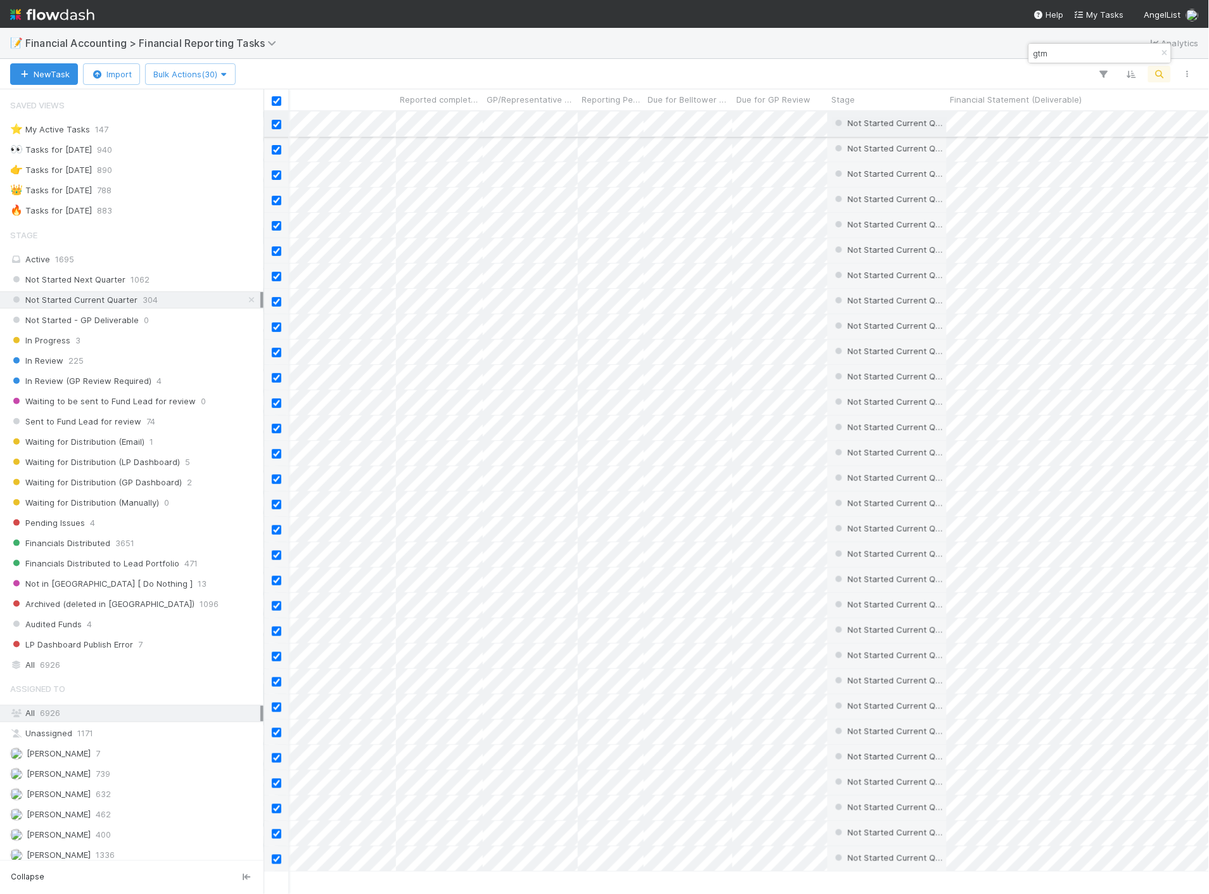
click at [894, 118] on span "Not Started Current Quarter" at bounding box center [904, 123] width 112 height 10
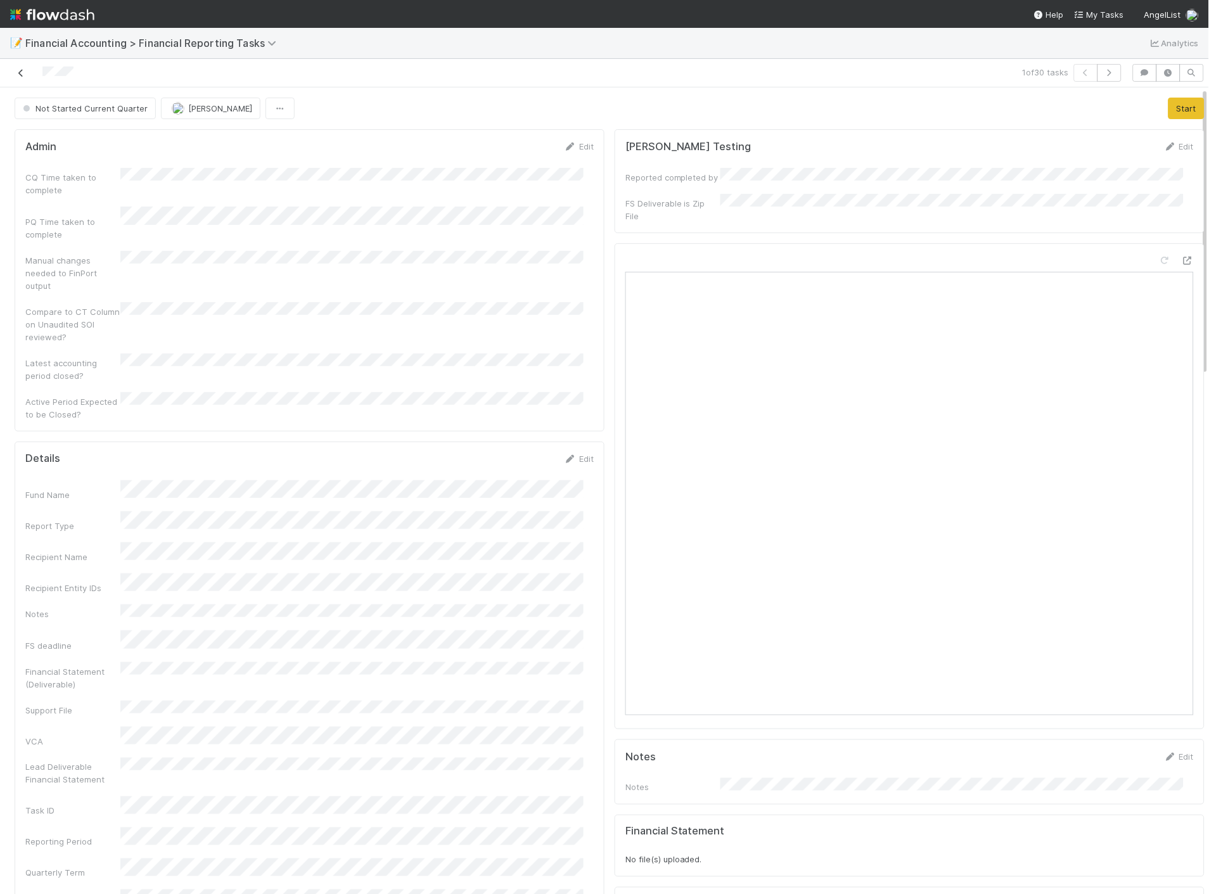
click at [16, 71] on icon at bounding box center [21, 73] width 13 height 8
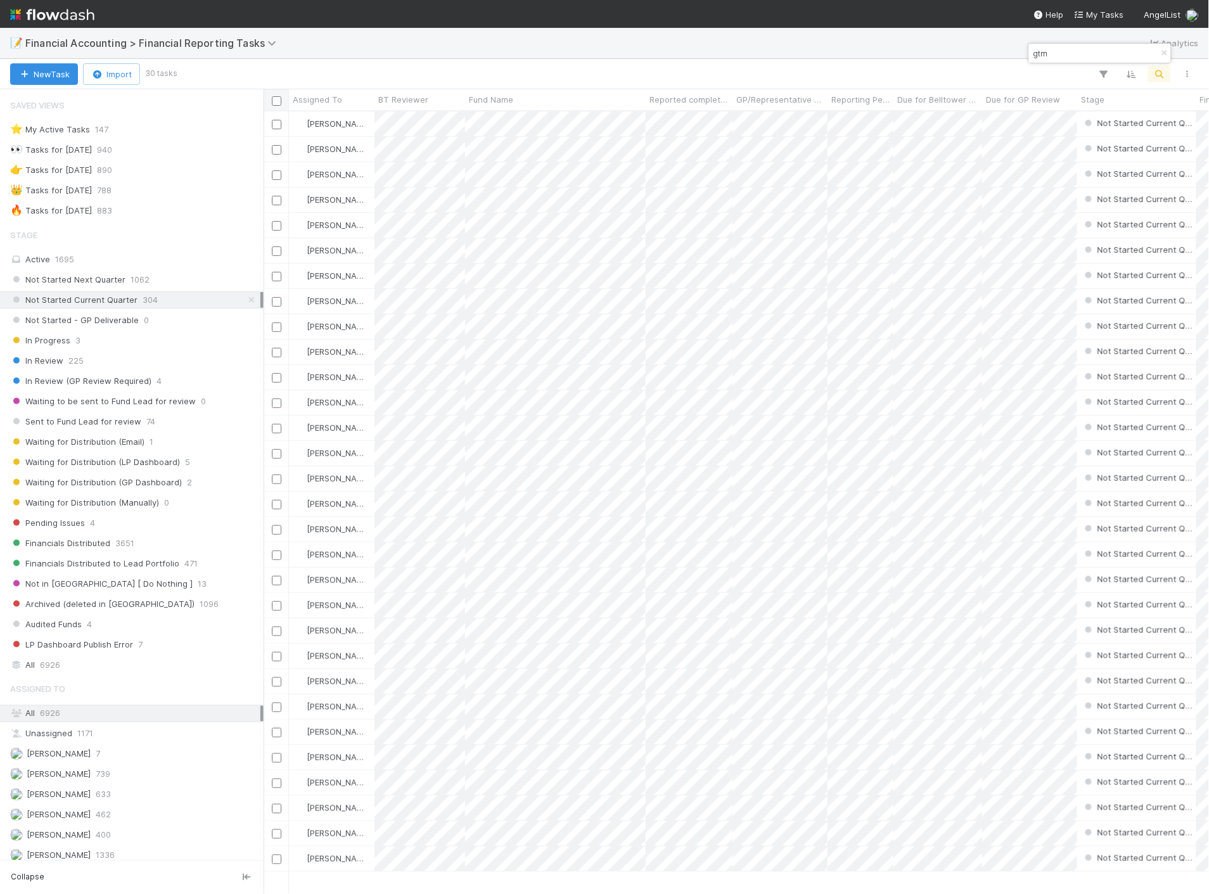
click at [274, 101] on input "checkbox" at bounding box center [277, 101] width 10 height 10
checkbox input "true"
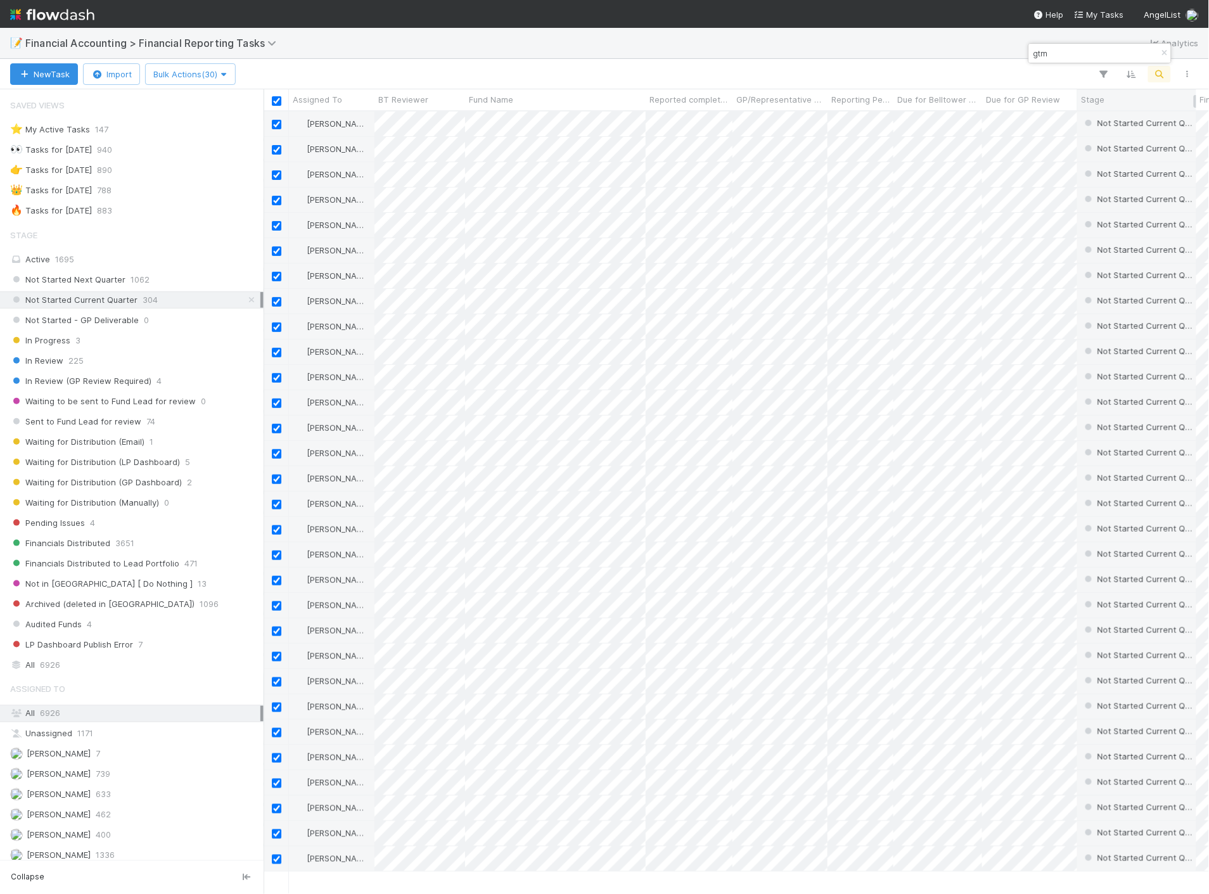
drag, startPoint x: 1139, startPoint y: 119, endPoint x: 1131, endPoint y: 93, distance: 27.3
click at [1131, 93] on div "Stage" at bounding box center [1137, 99] width 112 height 13
click at [1109, 96] on div "Sort First → Last Sort Last → First" at bounding box center [604, 447] width 1209 height 894
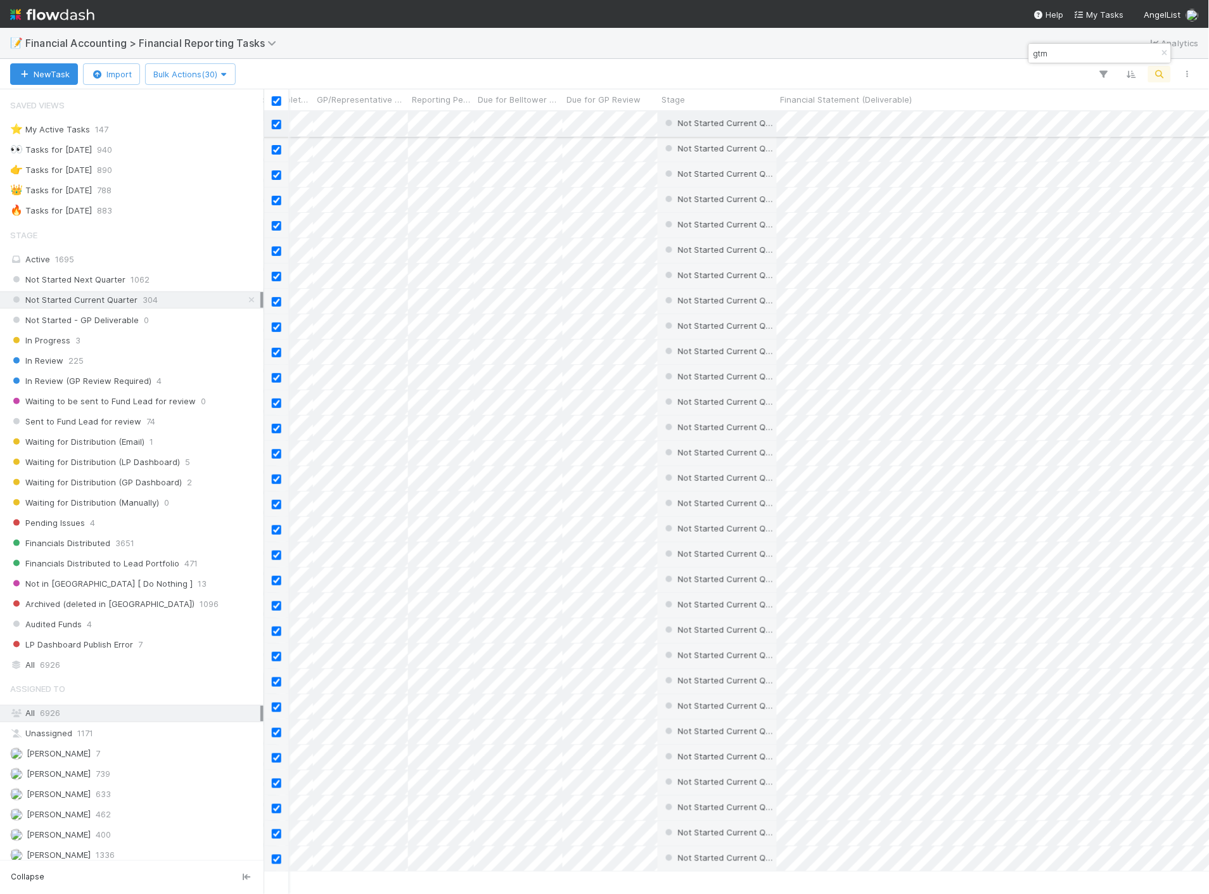
click at [699, 121] on span "Not Started Current Quarter" at bounding box center [734, 123] width 112 height 10
